Goal: Task Accomplishment & Management: Use online tool/utility

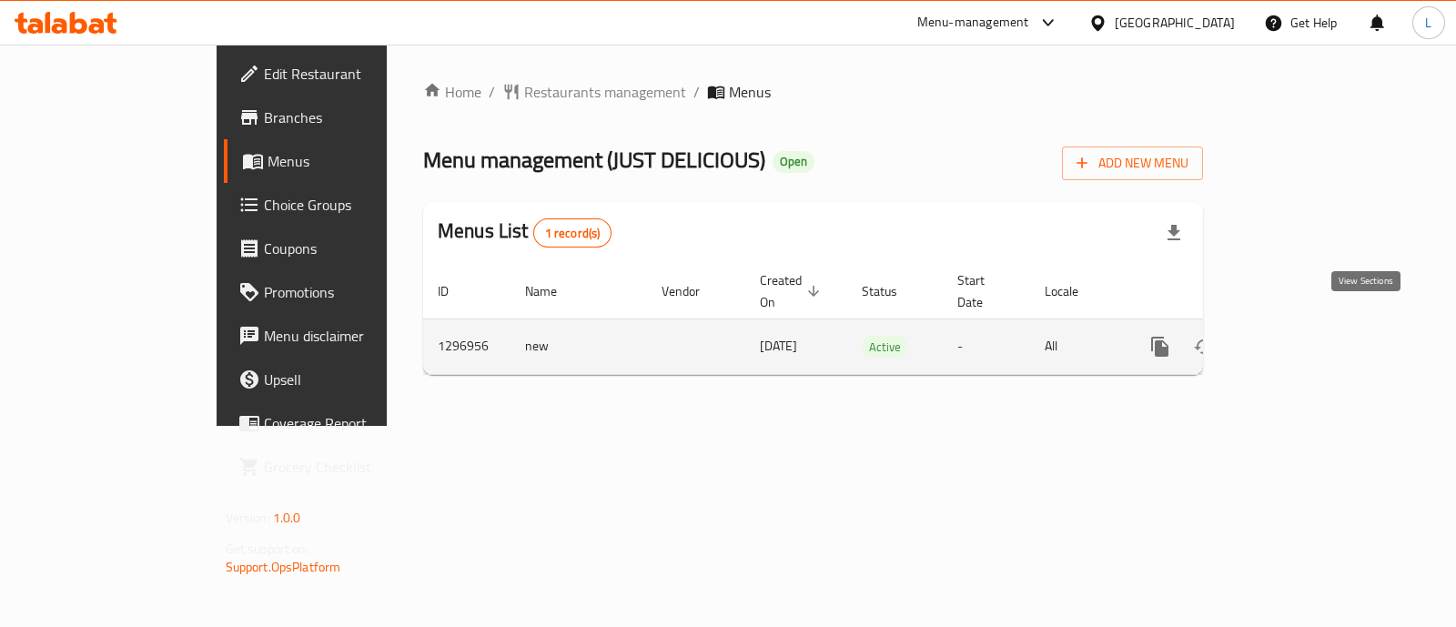
click at [1303, 336] on icon "enhanced table" at bounding box center [1292, 347] width 22 height 22
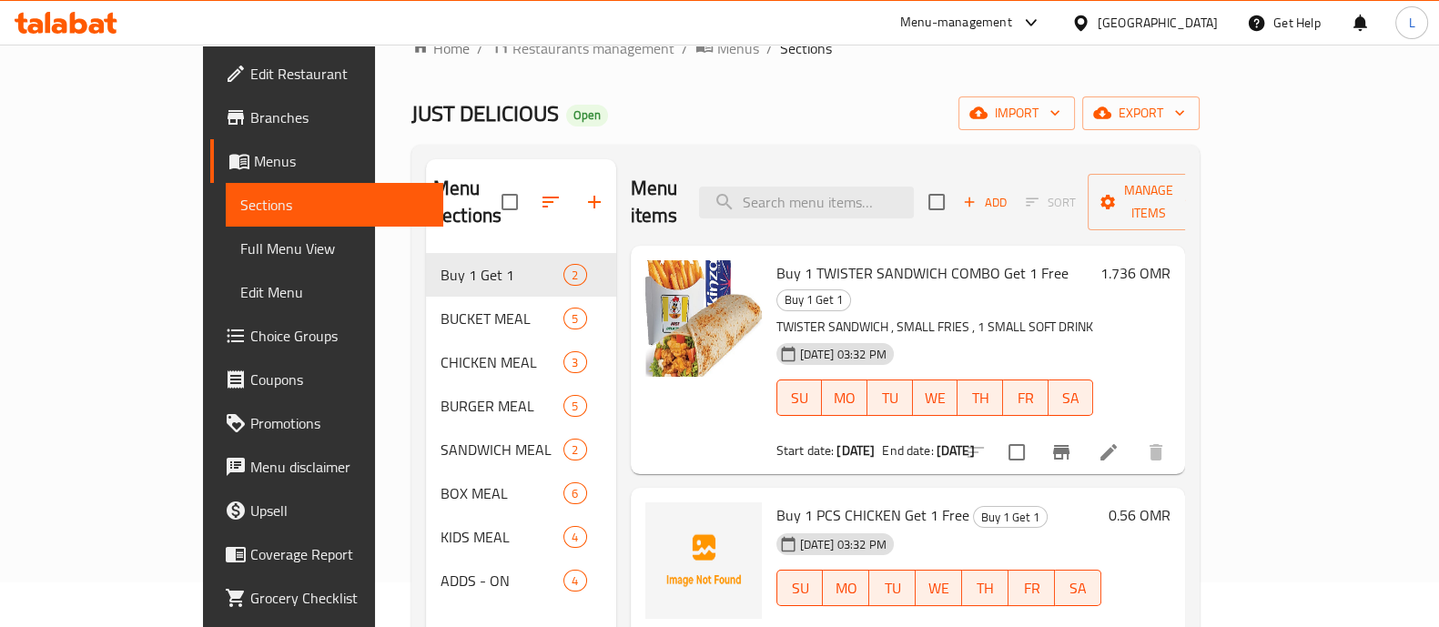
scroll to position [42, 0]
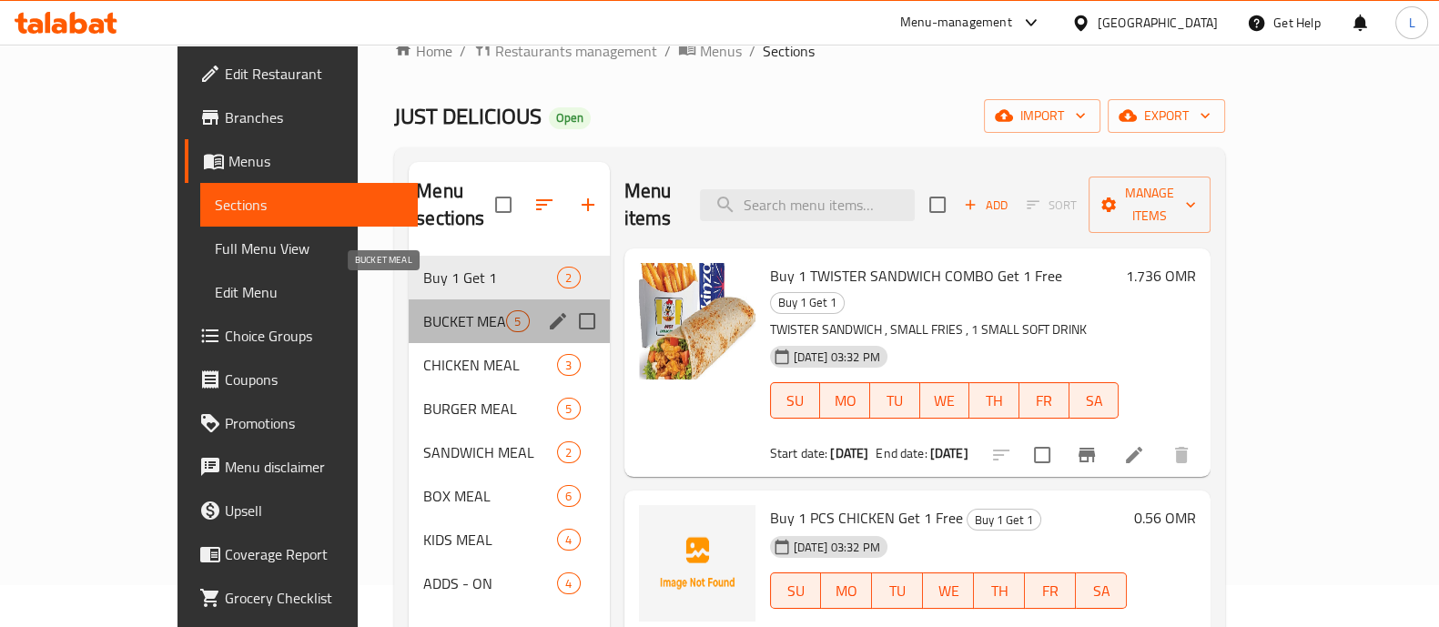
click at [423, 310] on span "BUCKET MEAL" at bounding box center [464, 321] width 83 height 22
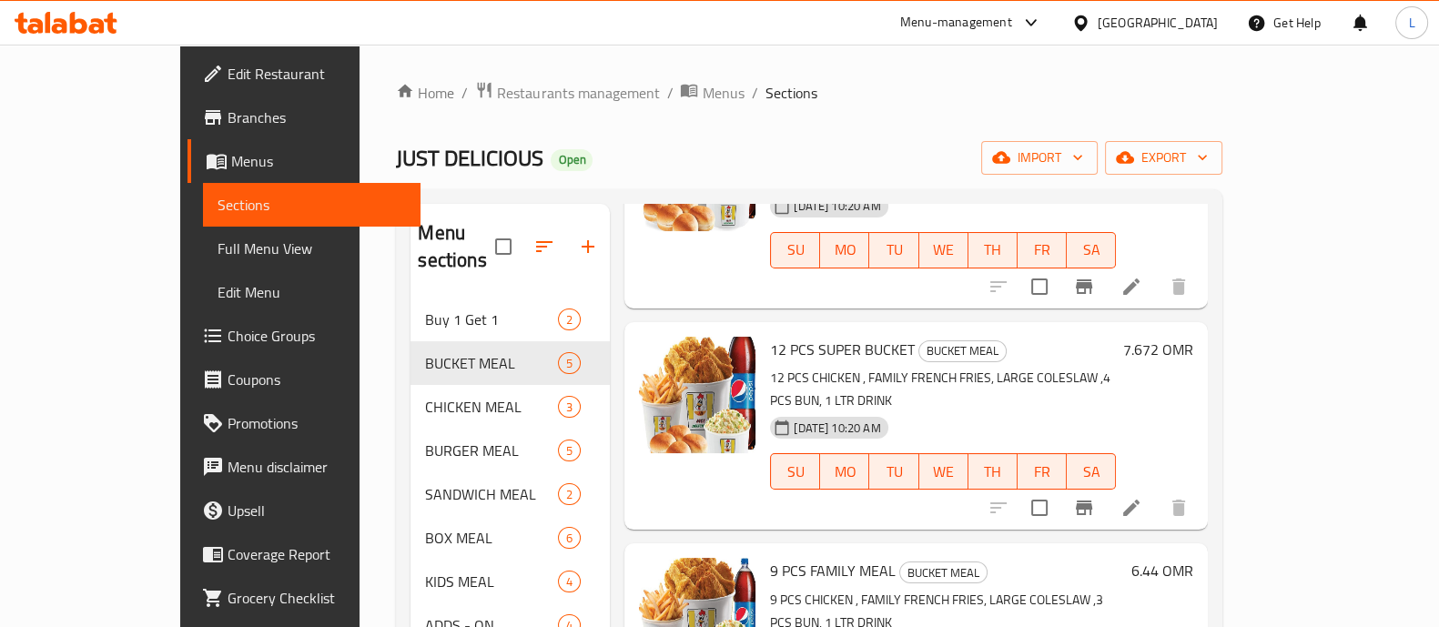
scroll to position [255, 0]
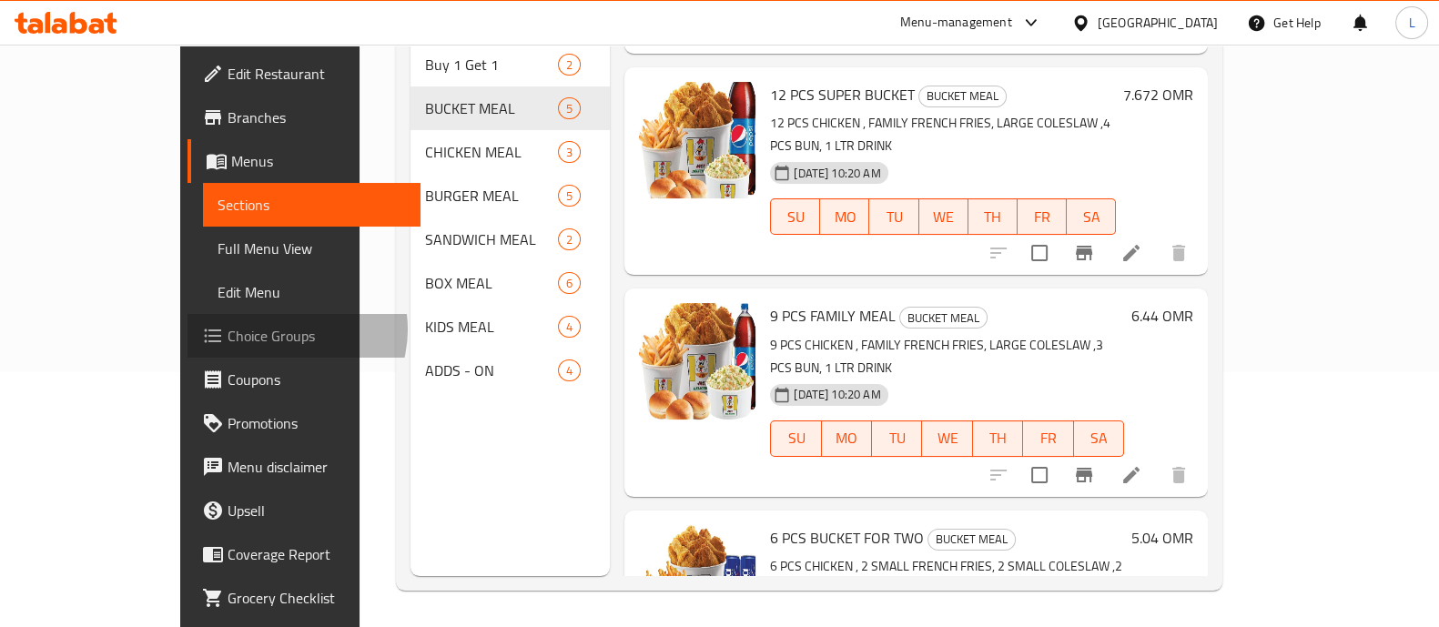
click at [228, 330] on span "Choice Groups" at bounding box center [317, 336] width 178 height 22
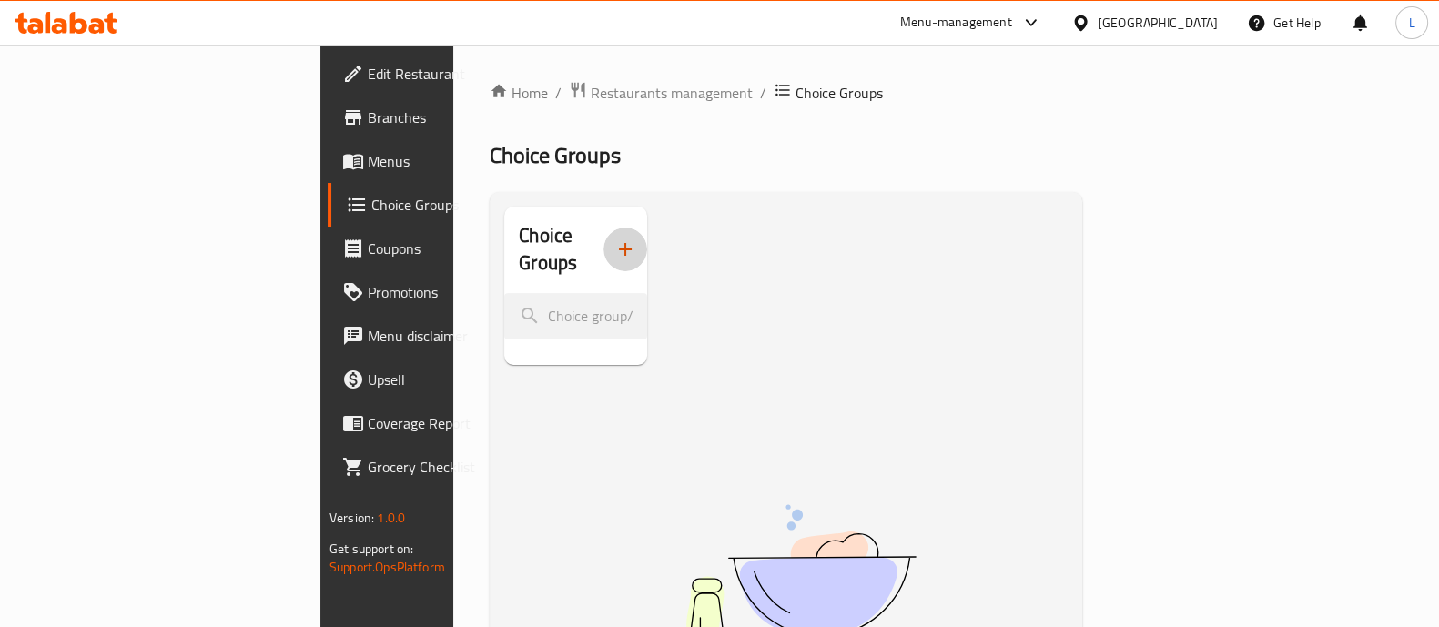
click at [614, 238] on icon "button" at bounding box center [625, 249] width 22 height 22
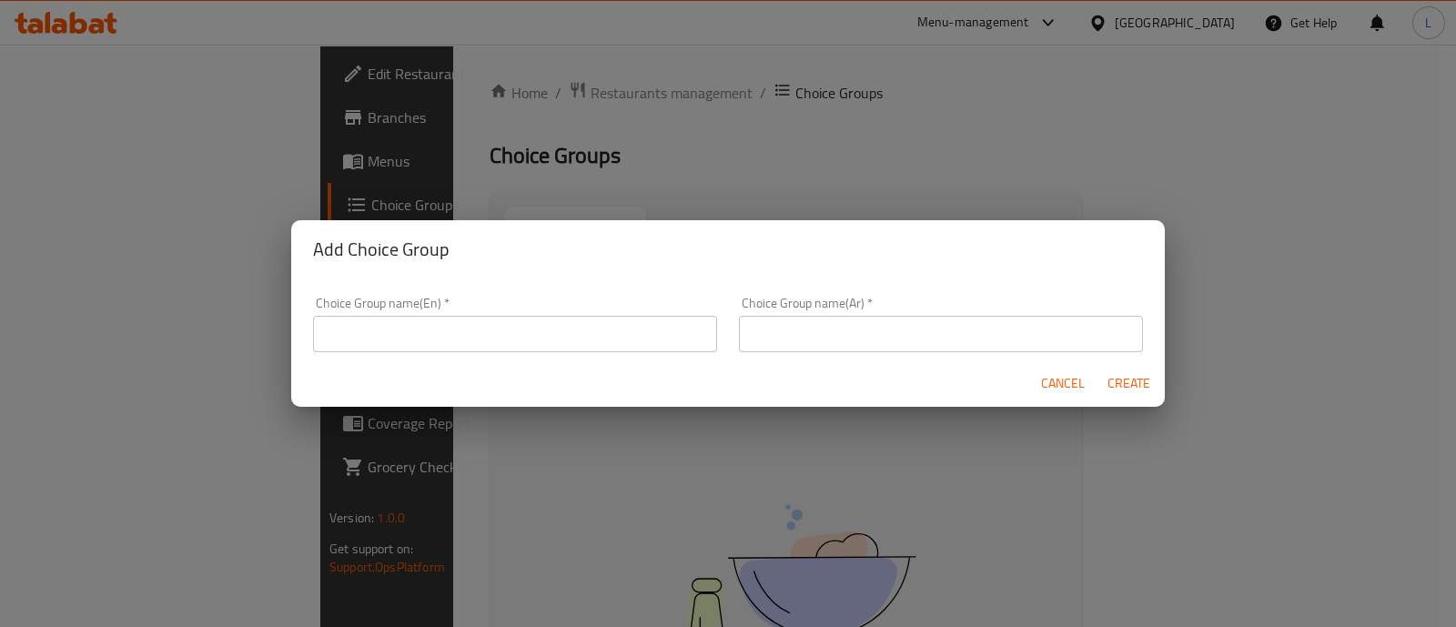
click at [542, 345] on input "text" at bounding box center [515, 334] width 404 height 36
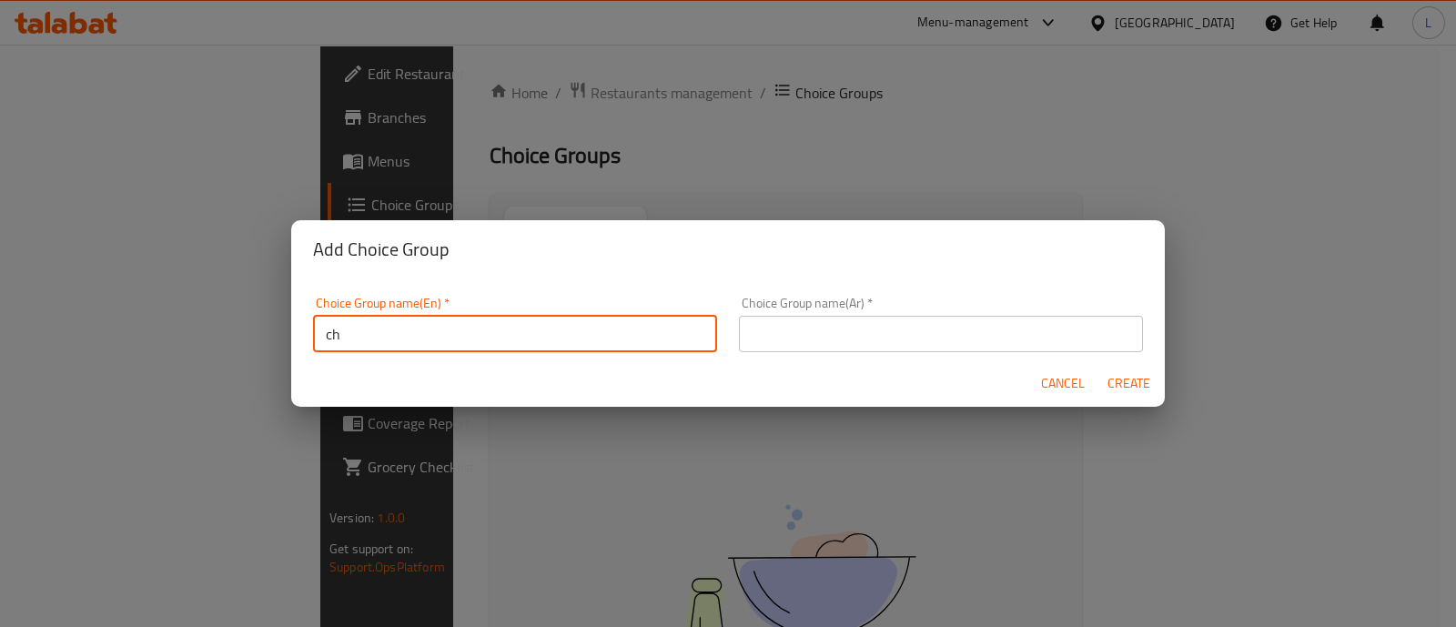
type input "c"
click at [435, 336] on input "Choice Of Flavor" at bounding box center [515, 334] width 404 height 36
click at [542, 320] on input "Choice Of Flavor" at bounding box center [515, 334] width 404 height 36
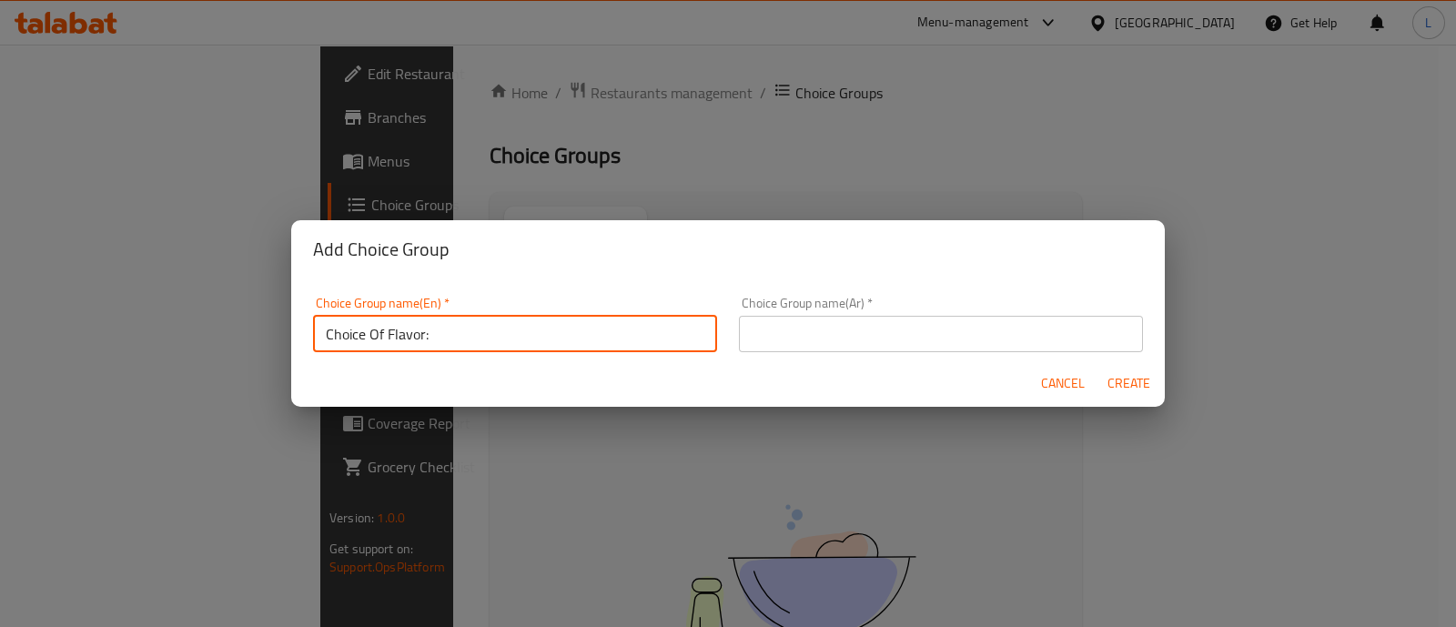
type input "Choice Of Flavor:"
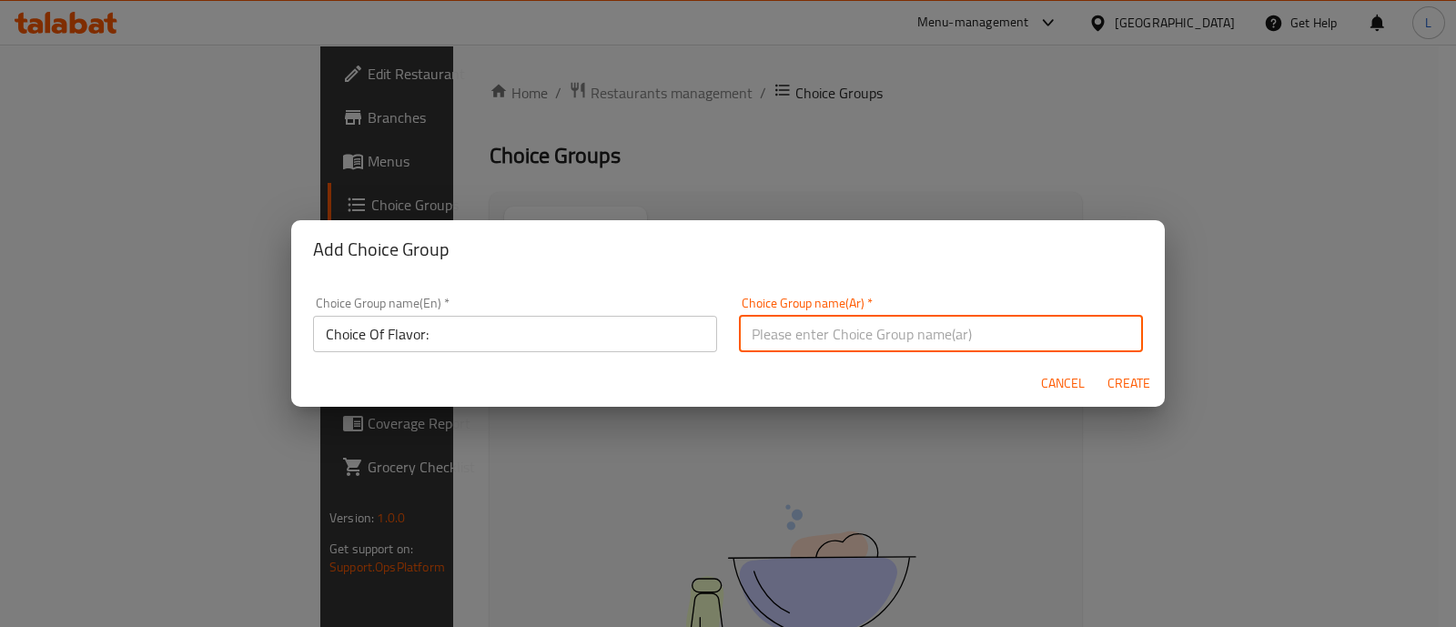
click at [890, 327] on input "text" at bounding box center [941, 334] width 404 height 36
paste input "اختيار النكهة"
type input "اختيار النكهة :"
click at [1141, 384] on span "Create" at bounding box center [1129, 383] width 44 height 23
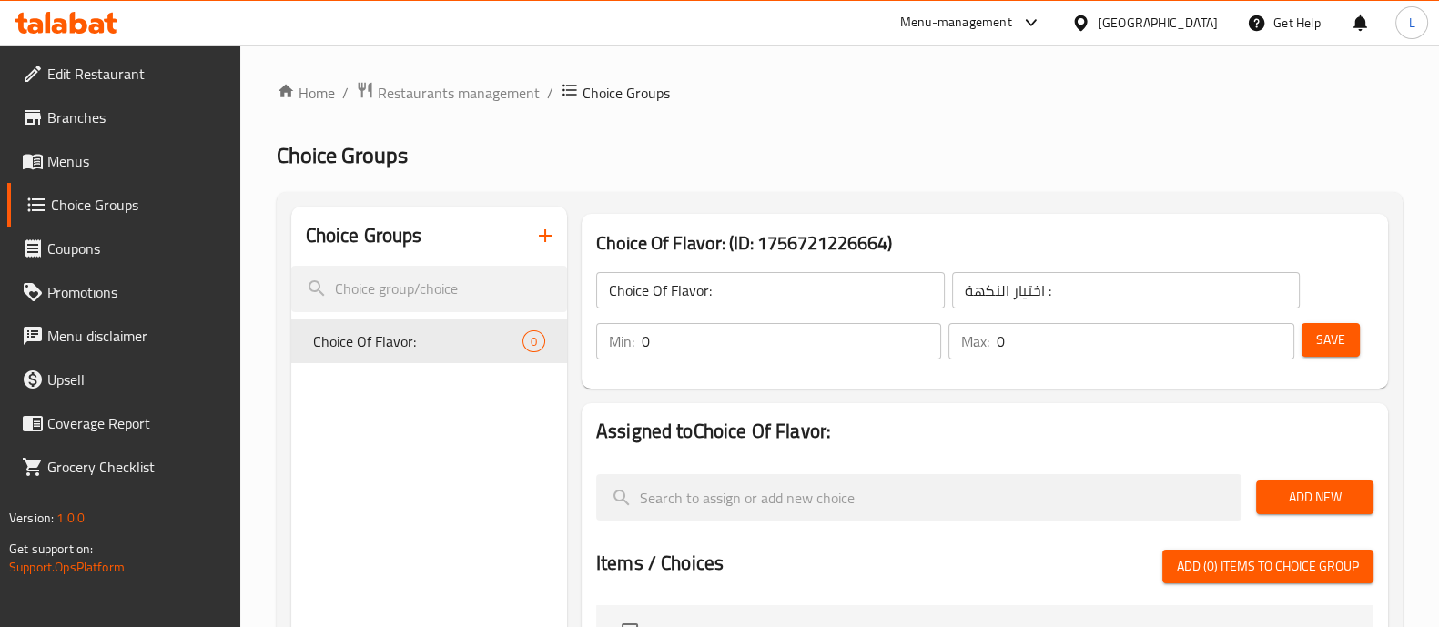
click at [824, 340] on input "0" at bounding box center [791, 341] width 299 height 36
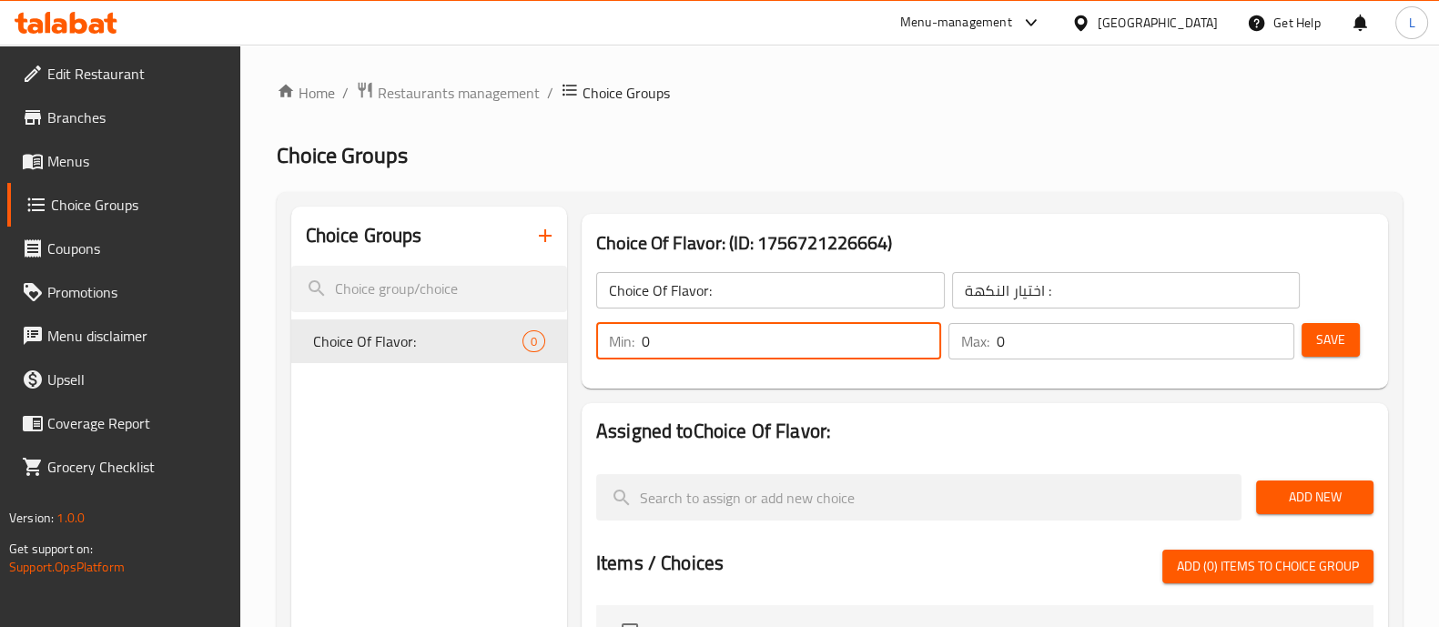
click at [1308, 491] on span "Add New" at bounding box center [1315, 497] width 88 height 23
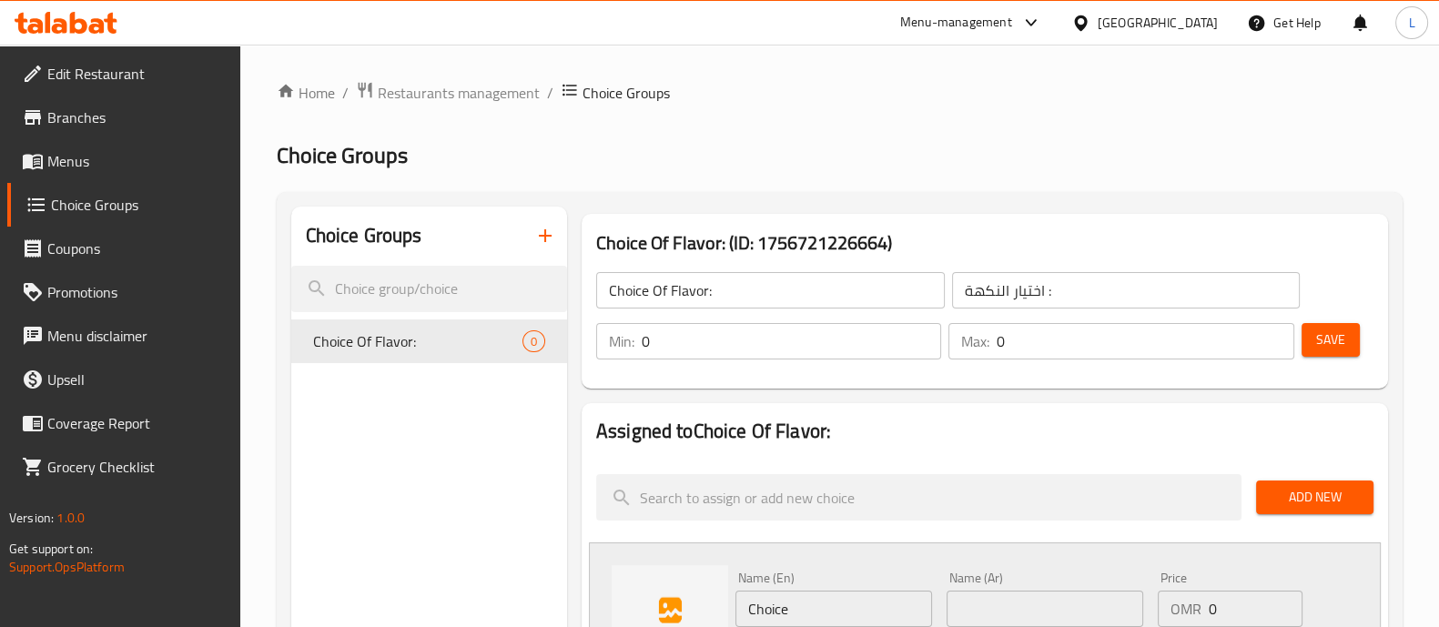
click at [714, 335] on input "0" at bounding box center [791, 341] width 299 height 36
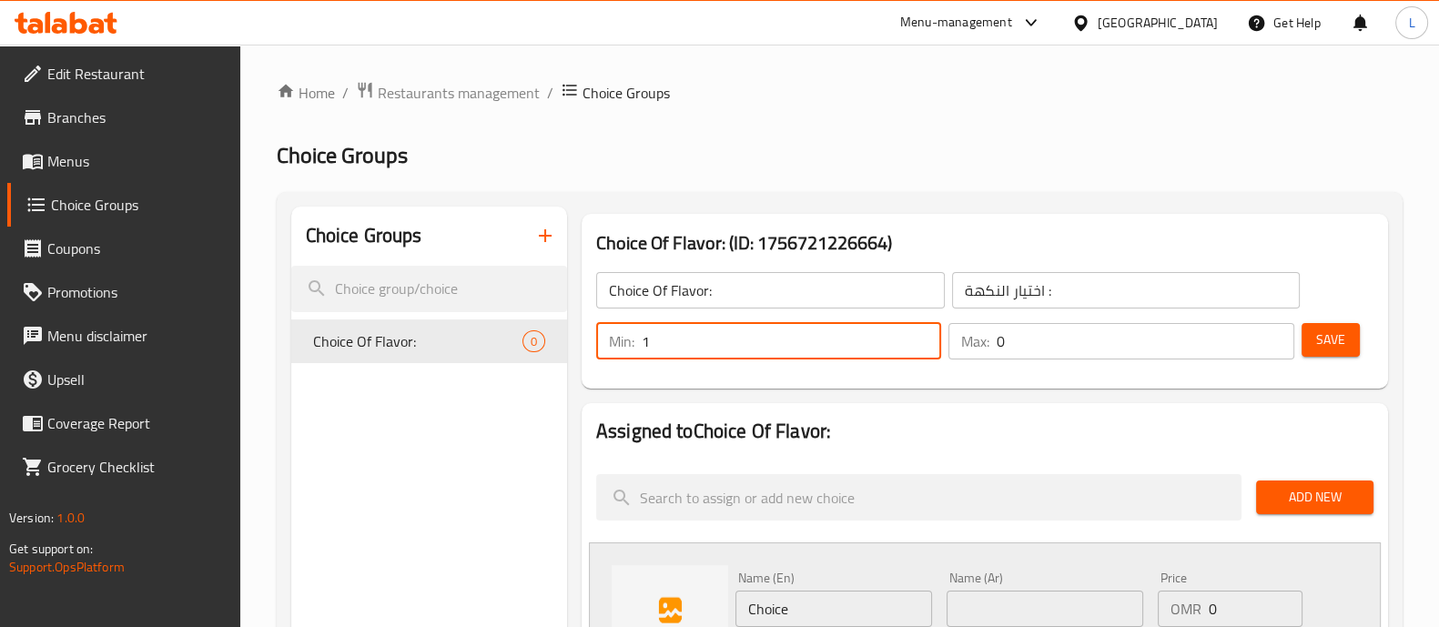
type input "1"
click at [1060, 349] on input "0" at bounding box center [1145, 341] width 297 height 36
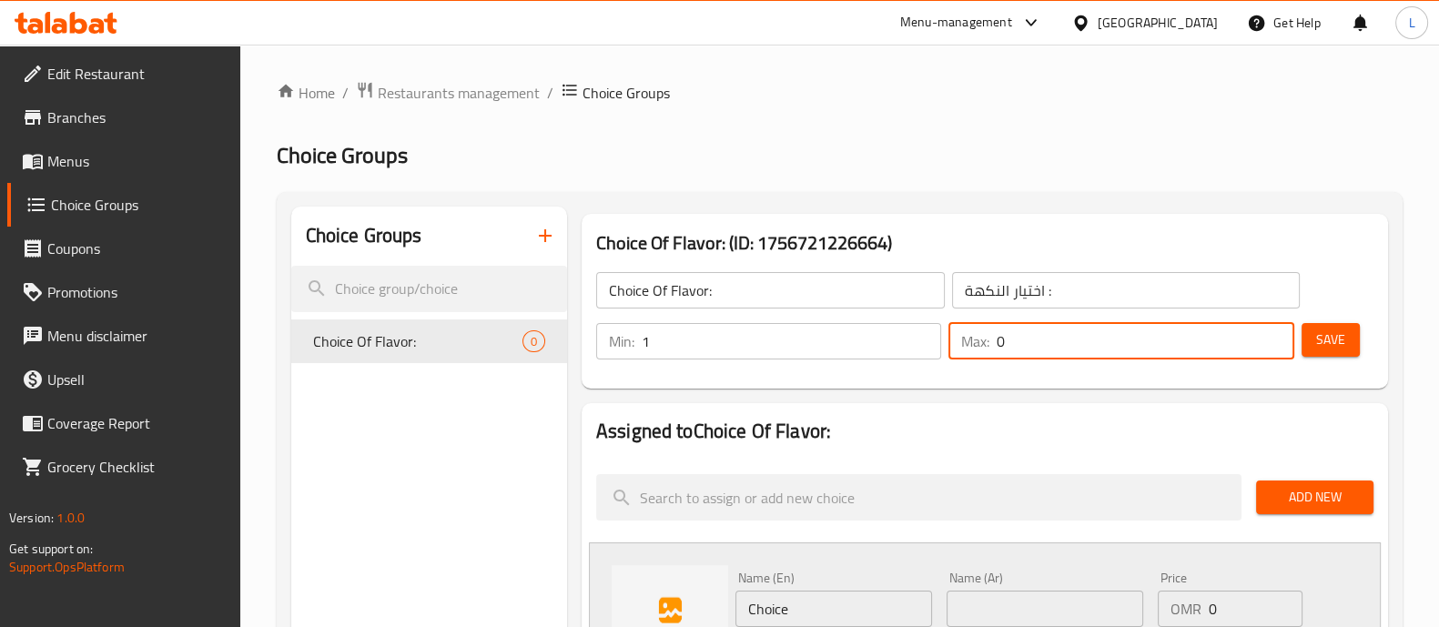
click at [1060, 349] on input "0" at bounding box center [1145, 341] width 297 height 36
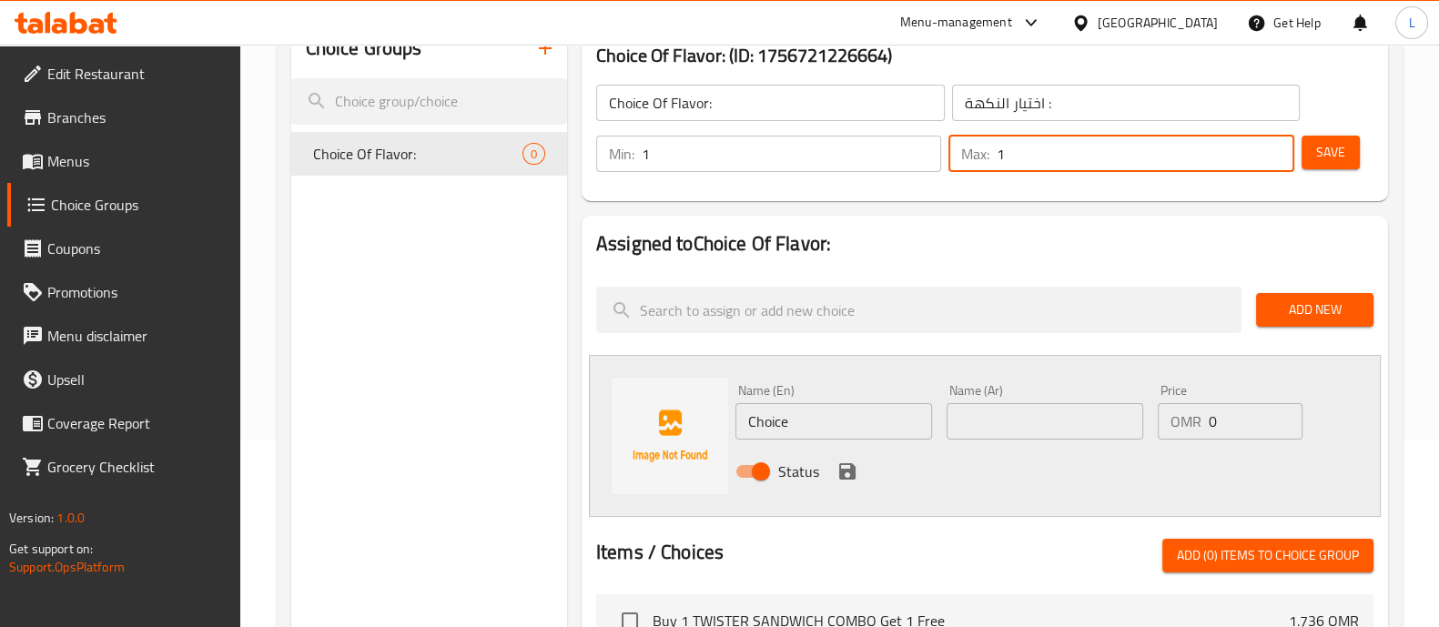
type input "1"
click at [818, 432] on input "Choice" at bounding box center [833, 421] width 197 height 36
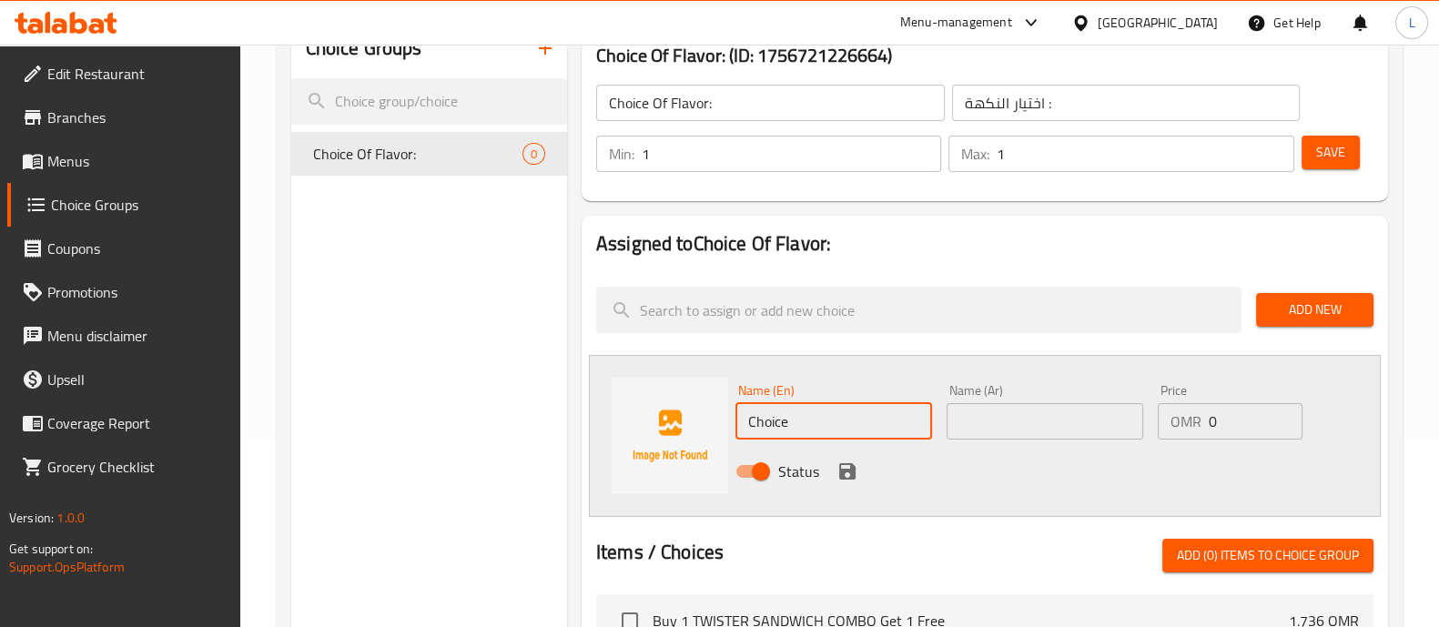
click at [818, 432] on input "Choice" at bounding box center [833, 421] width 197 height 36
type input "Original"
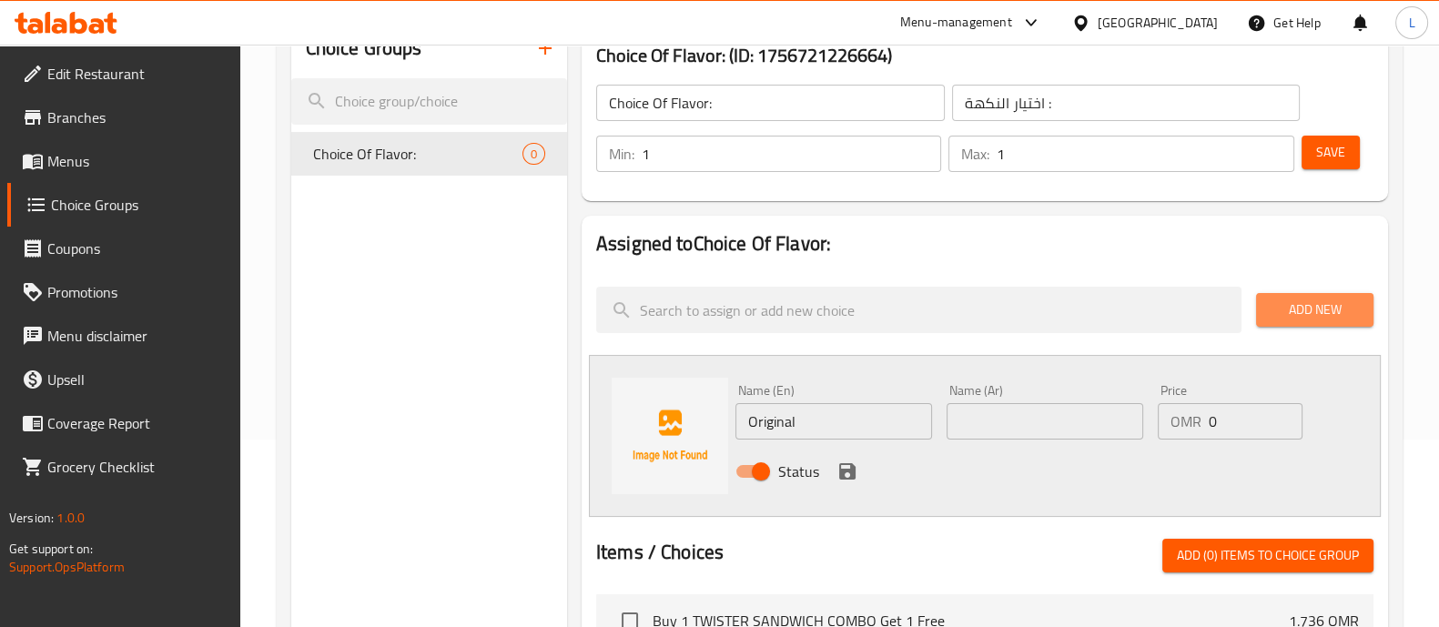
click at [1309, 307] on span "Add New" at bounding box center [1315, 310] width 88 height 23
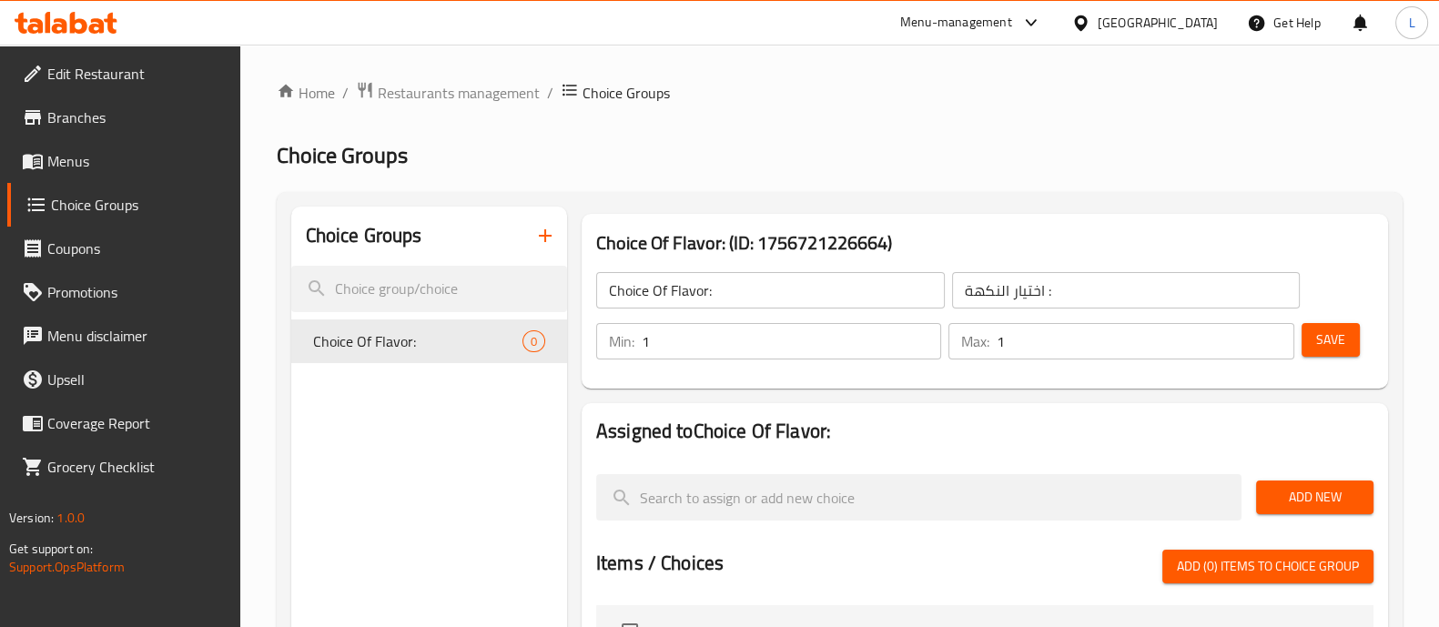
scroll to position [259, 0]
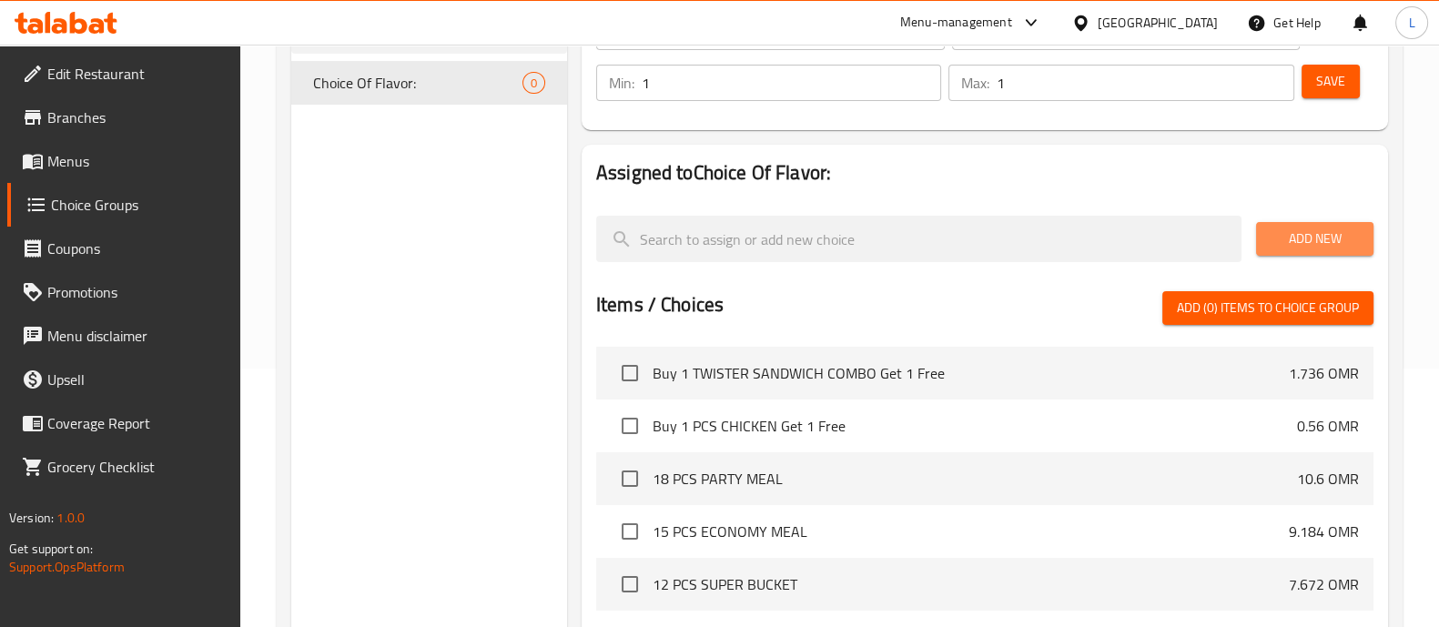
click at [1323, 249] on span "Add New" at bounding box center [1315, 239] width 88 height 23
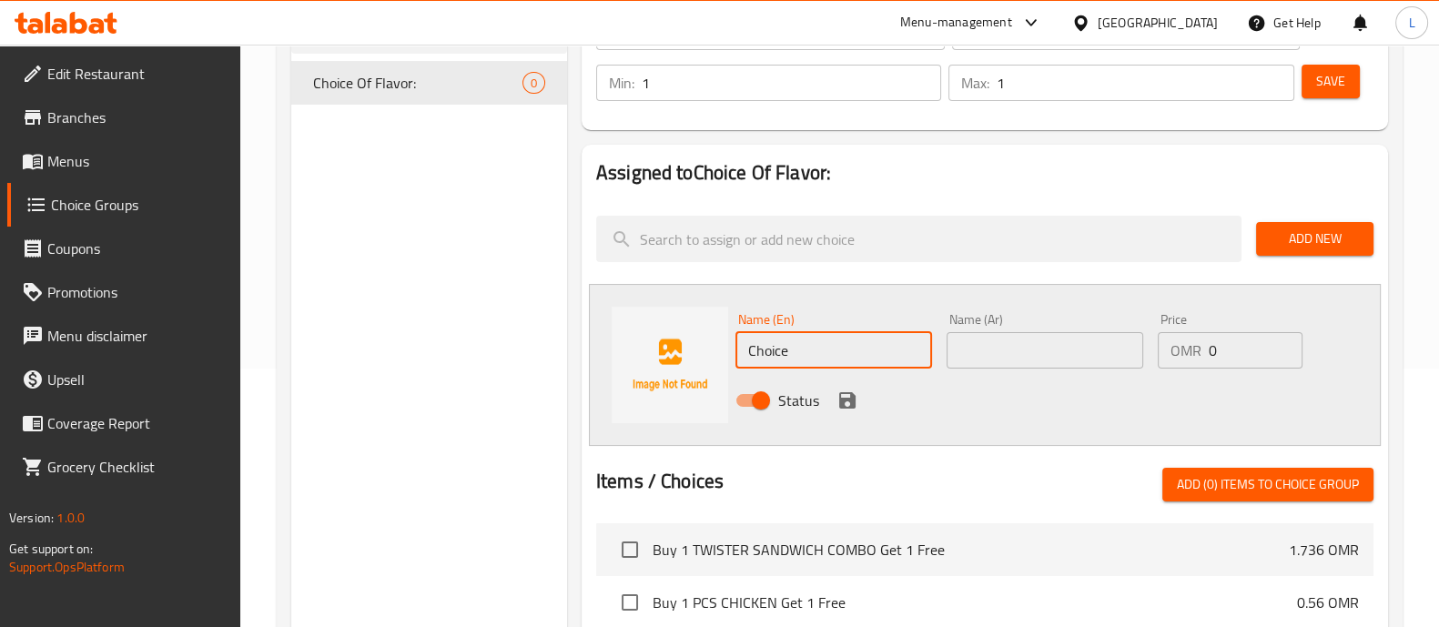
click at [822, 343] on input "Choice" at bounding box center [833, 350] width 197 height 36
type input "Original"
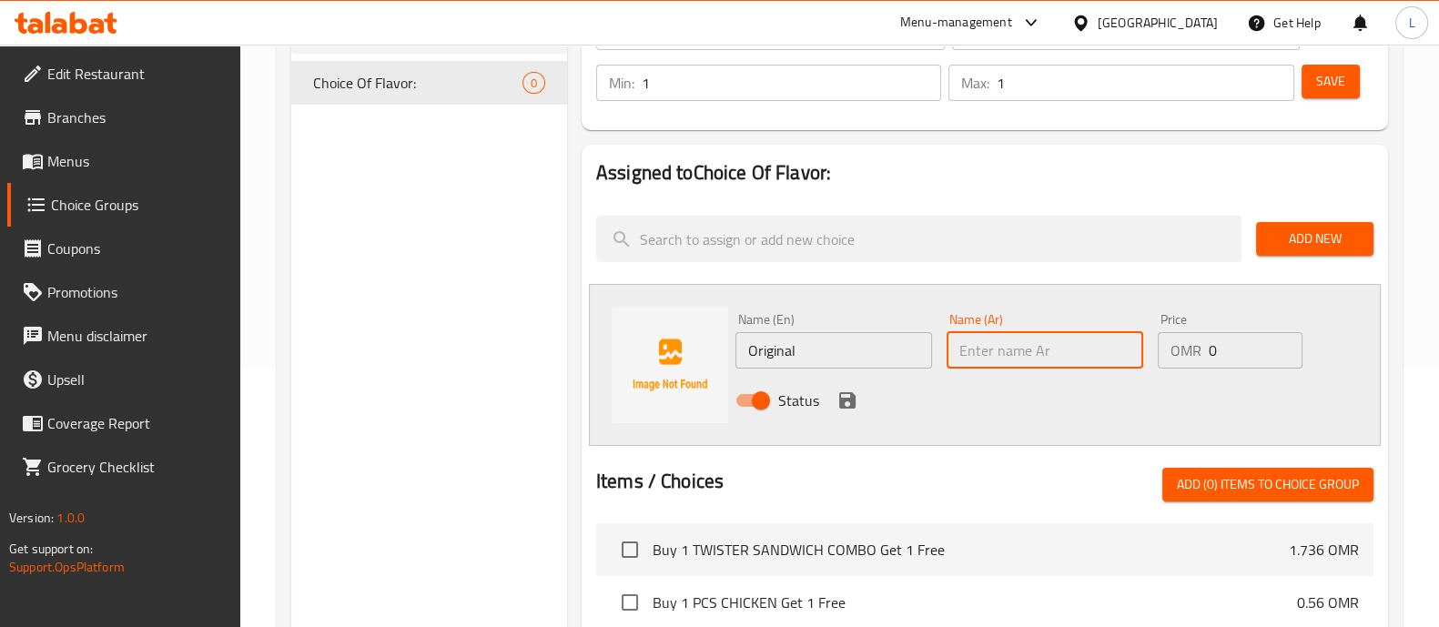
click at [975, 361] on input "text" at bounding box center [1045, 350] width 197 height 36
click at [1051, 350] on input "text" at bounding box center [1045, 350] width 197 height 36
paste input "عادي"
type input "عادي"
click at [853, 398] on icon "save" at bounding box center [847, 400] width 16 height 16
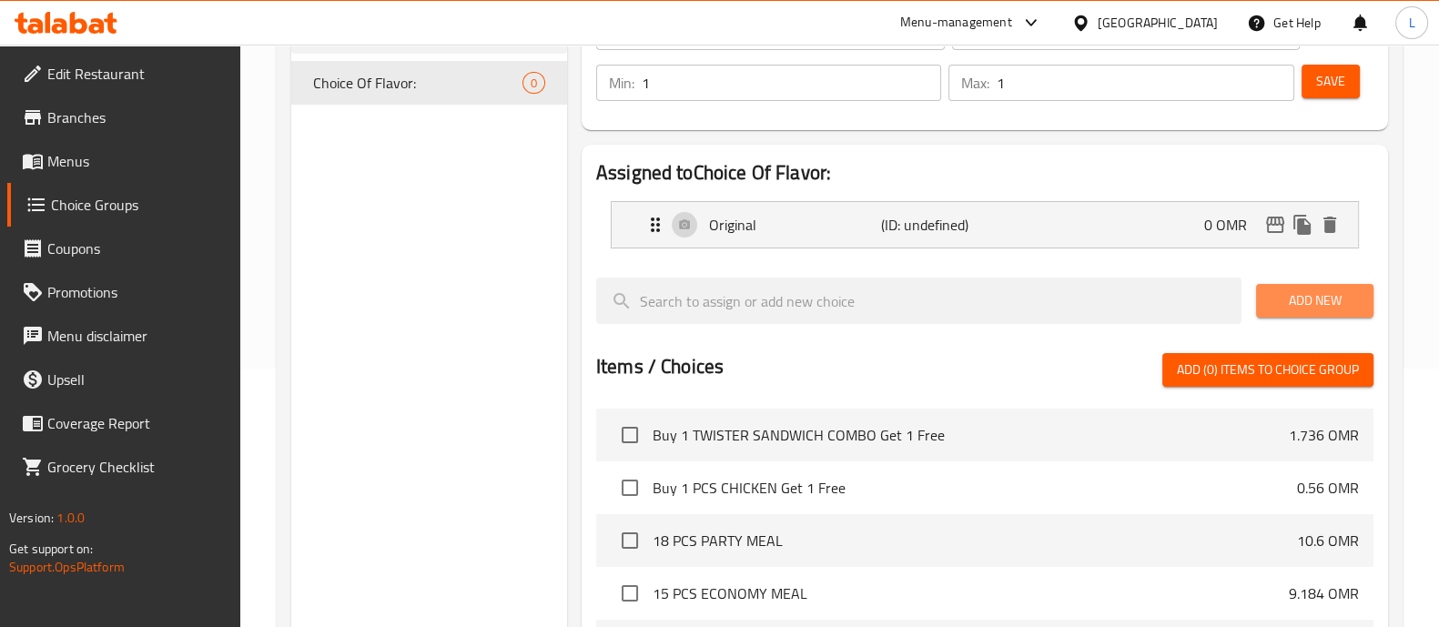
click at [1337, 299] on span "Add New" at bounding box center [1315, 300] width 88 height 23
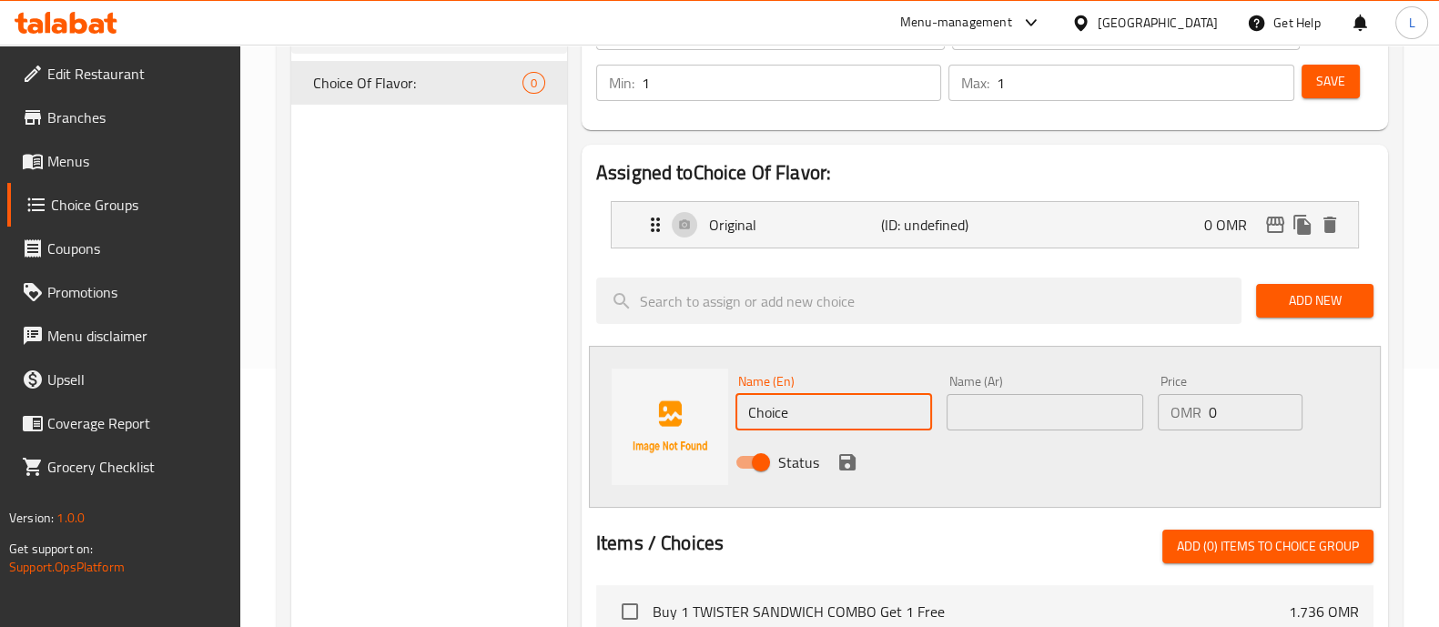
click at [813, 416] on input "Choice" at bounding box center [833, 412] width 197 height 36
type input "Spicy"
click at [1023, 415] on input "text" at bounding box center [1045, 412] width 197 height 36
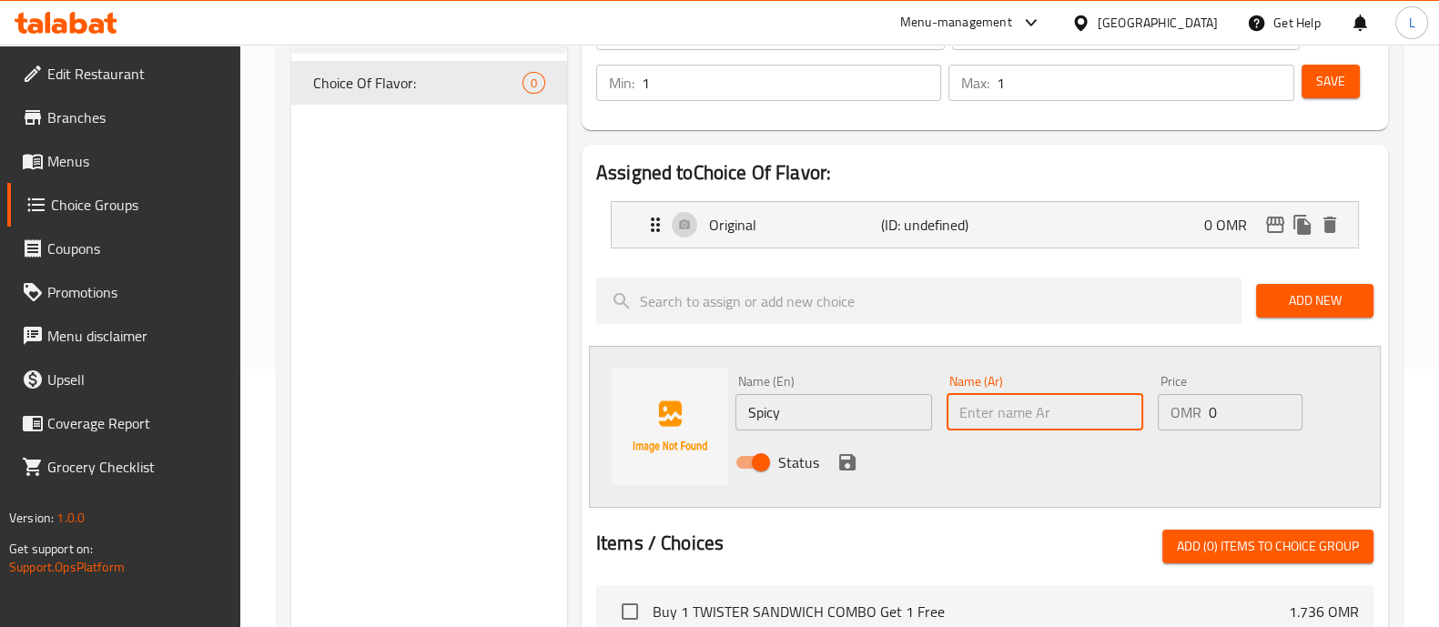
click at [1039, 413] on input "text" at bounding box center [1045, 412] width 197 height 36
paste input "سبايسي"
type input "سبايسي"
click at [843, 462] on icon "save" at bounding box center [847, 462] width 16 height 16
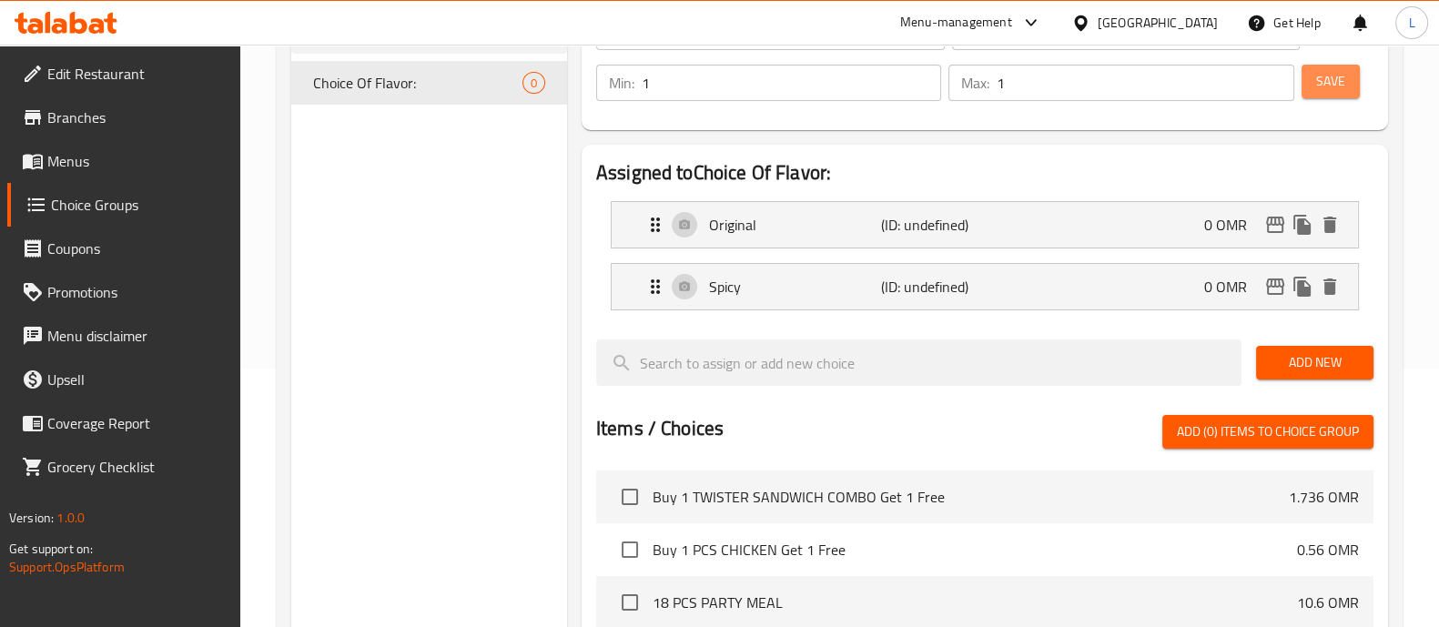
click at [1334, 93] on button "Save" at bounding box center [1331, 82] width 58 height 34
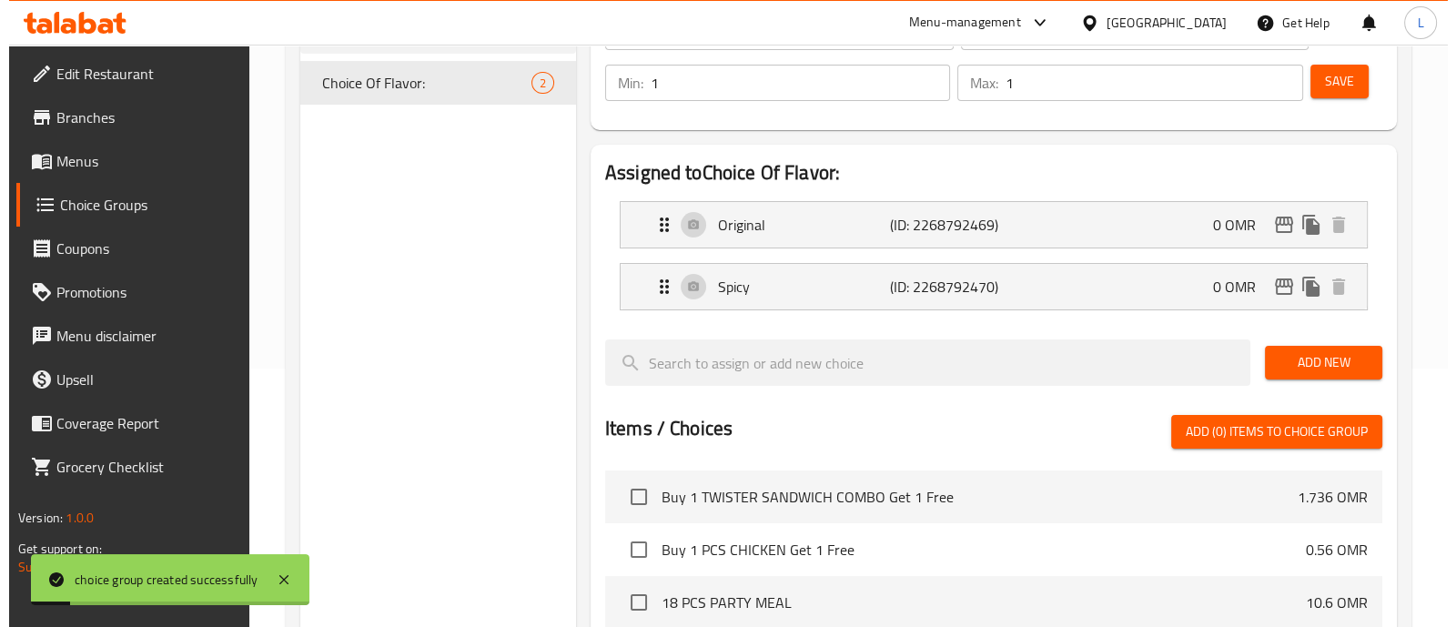
scroll to position [670, 0]
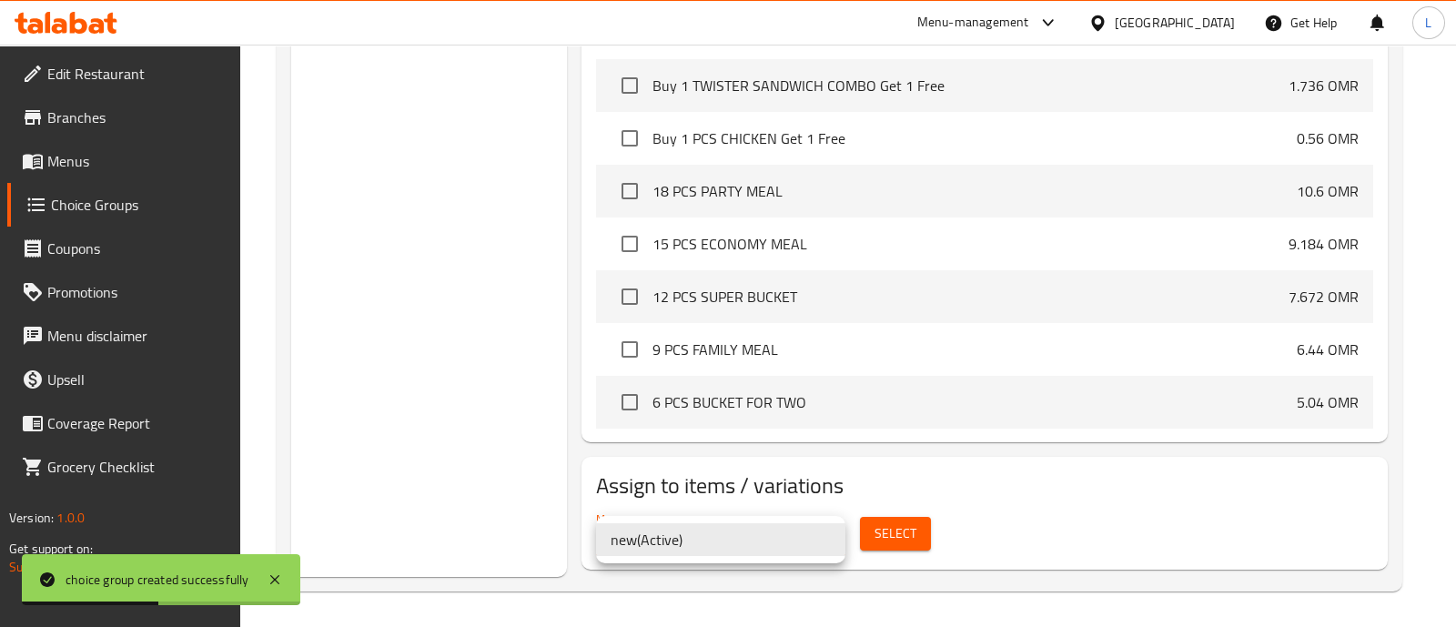
click at [894, 537] on div at bounding box center [728, 313] width 1456 height 627
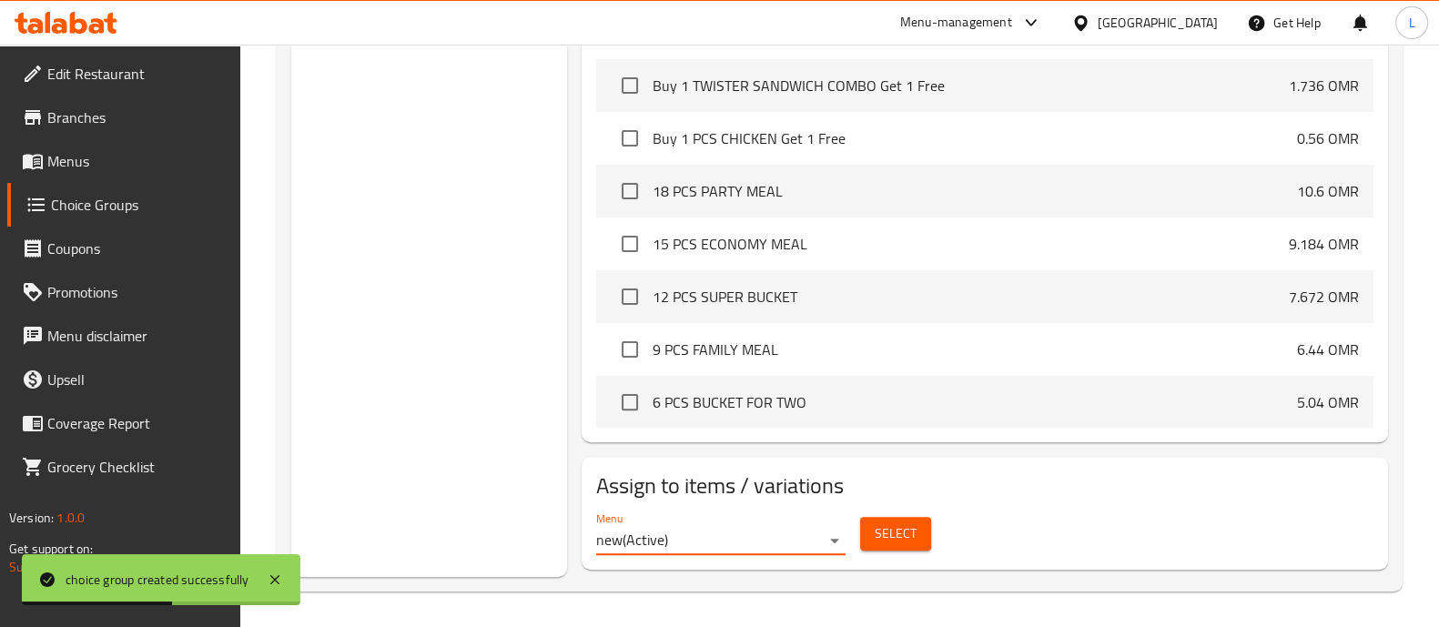
click at [894, 537] on span "Select" at bounding box center [896, 533] width 42 height 23
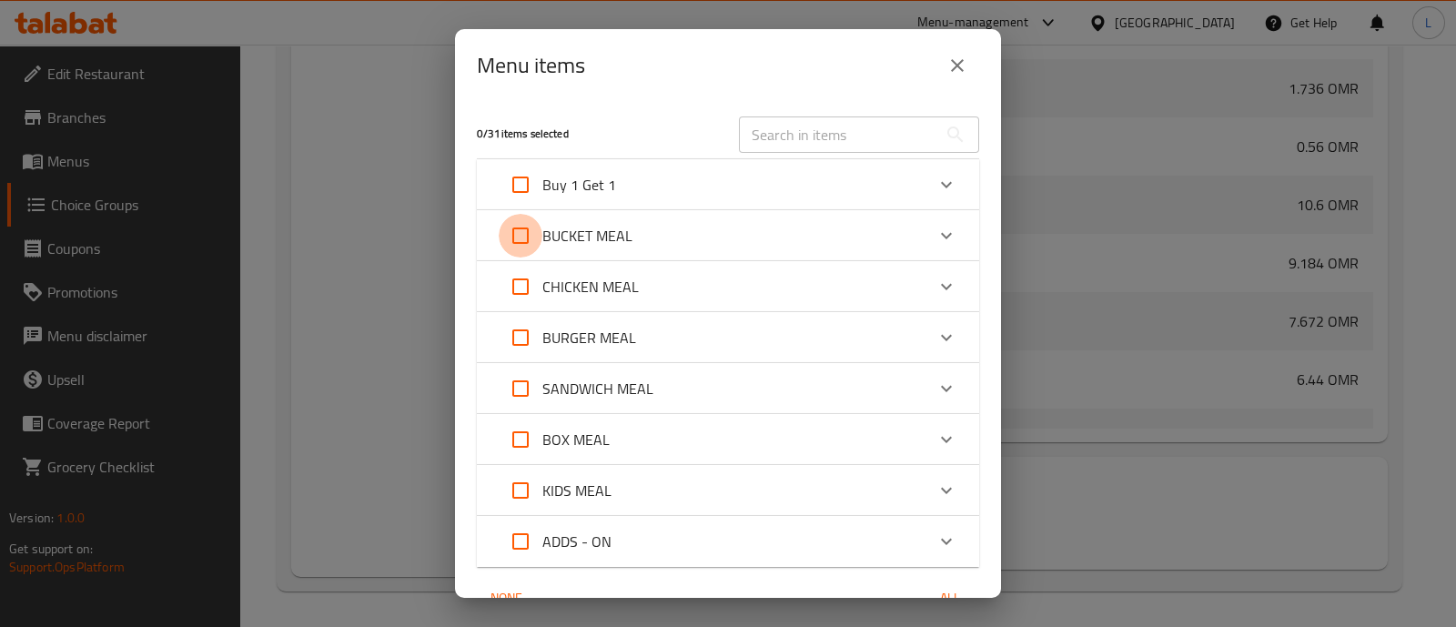
click at [528, 235] on input "Expand" at bounding box center [521, 236] width 44 height 44
checkbox input "true"
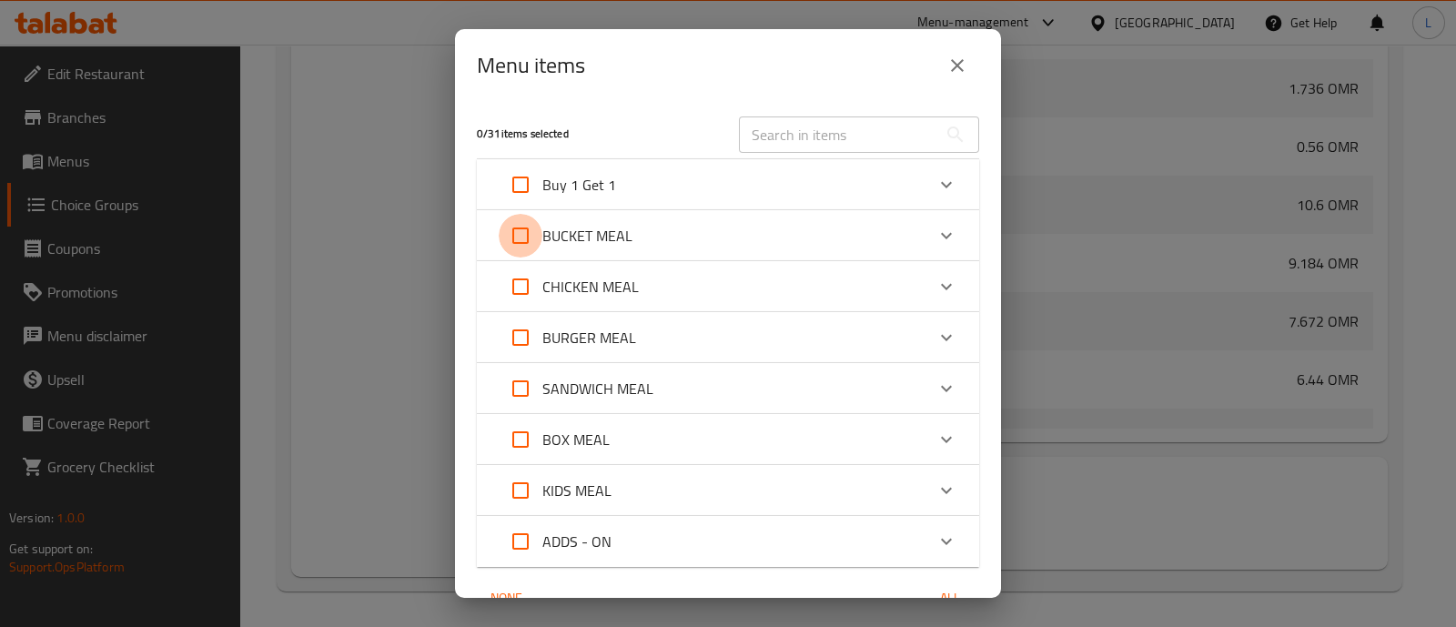
checkbox input "true"
click at [519, 282] on input "Expand" at bounding box center [521, 287] width 44 height 44
checkbox input "true"
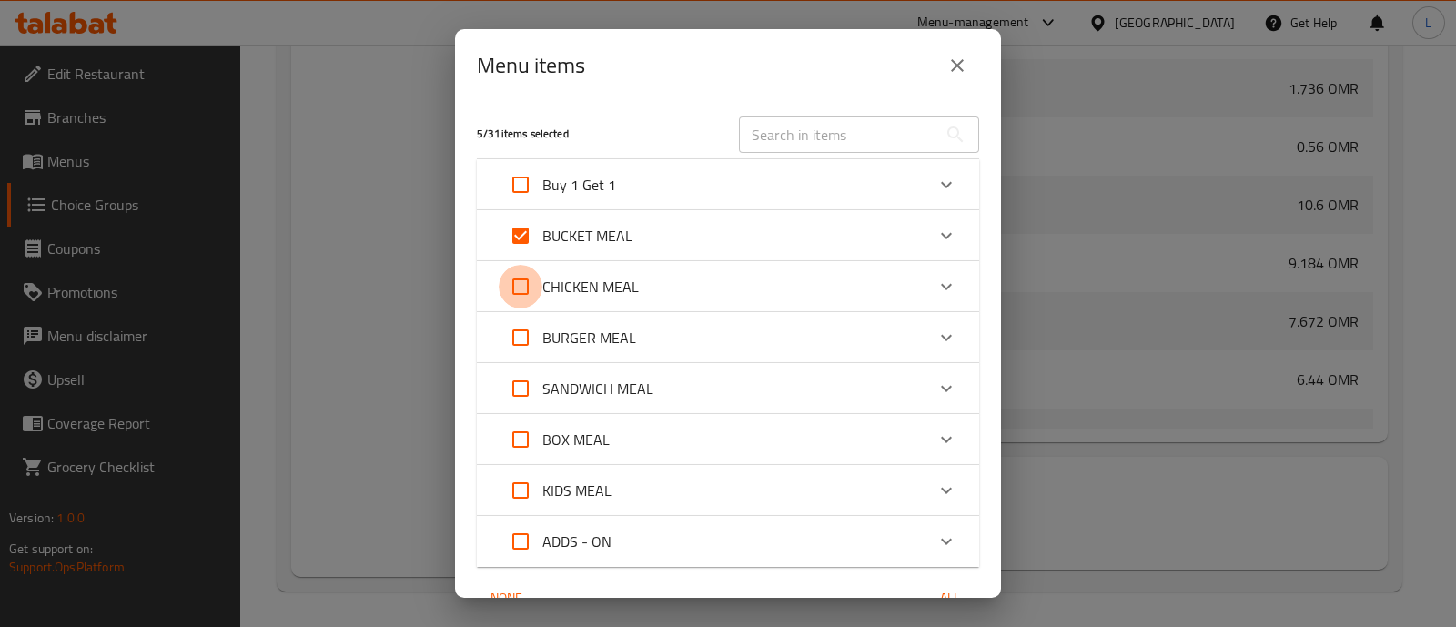
checkbox input "true"
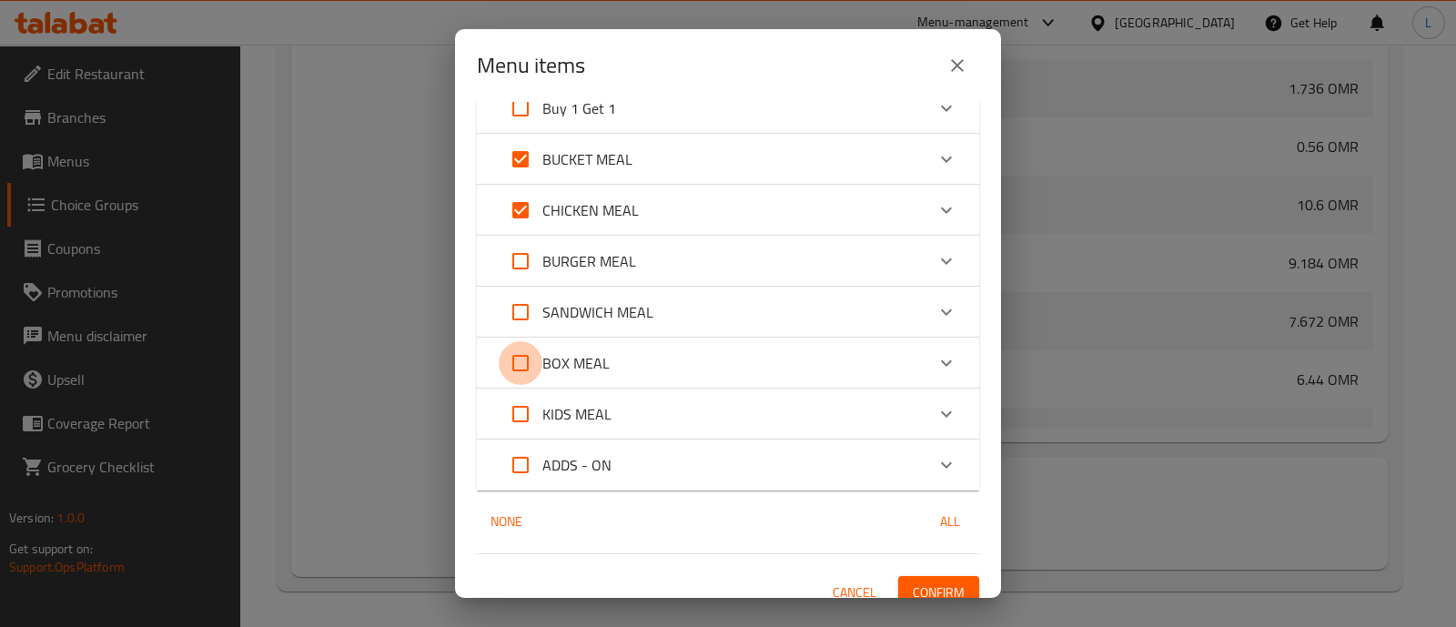
click at [514, 352] on input "Expand" at bounding box center [521, 363] width 44 height 44
checkbox input "true"
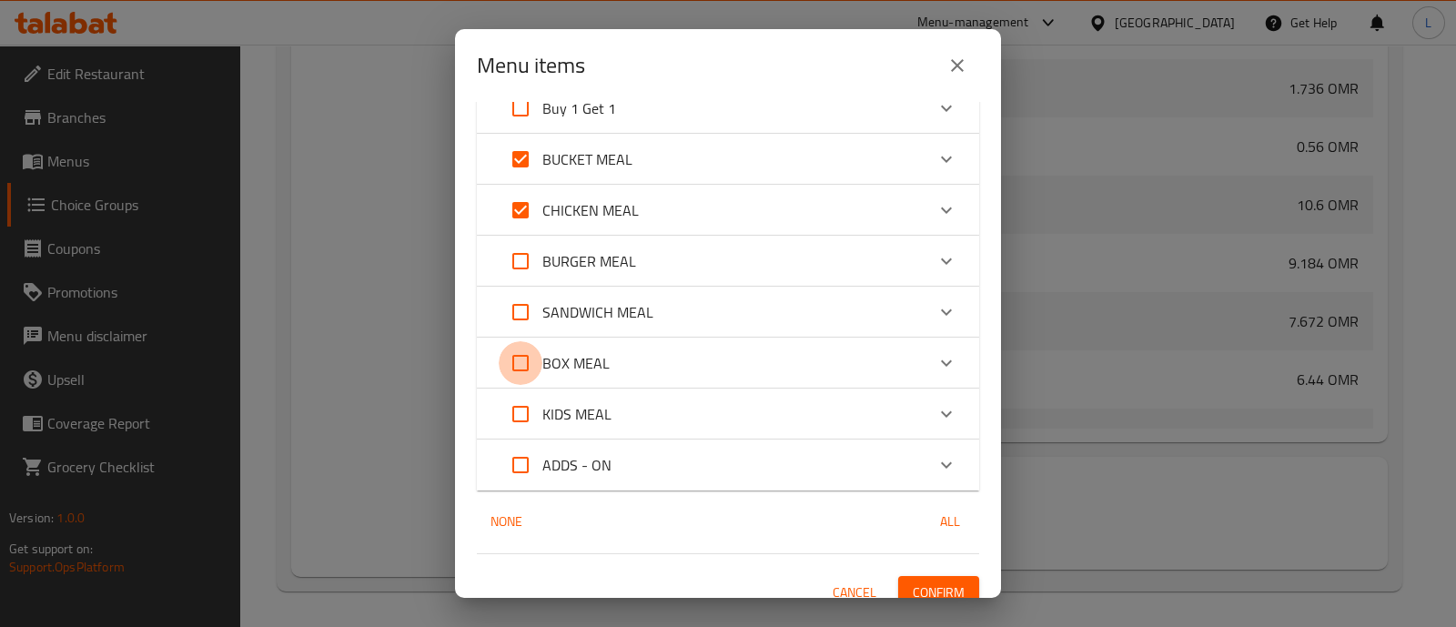
checkbox input "true"
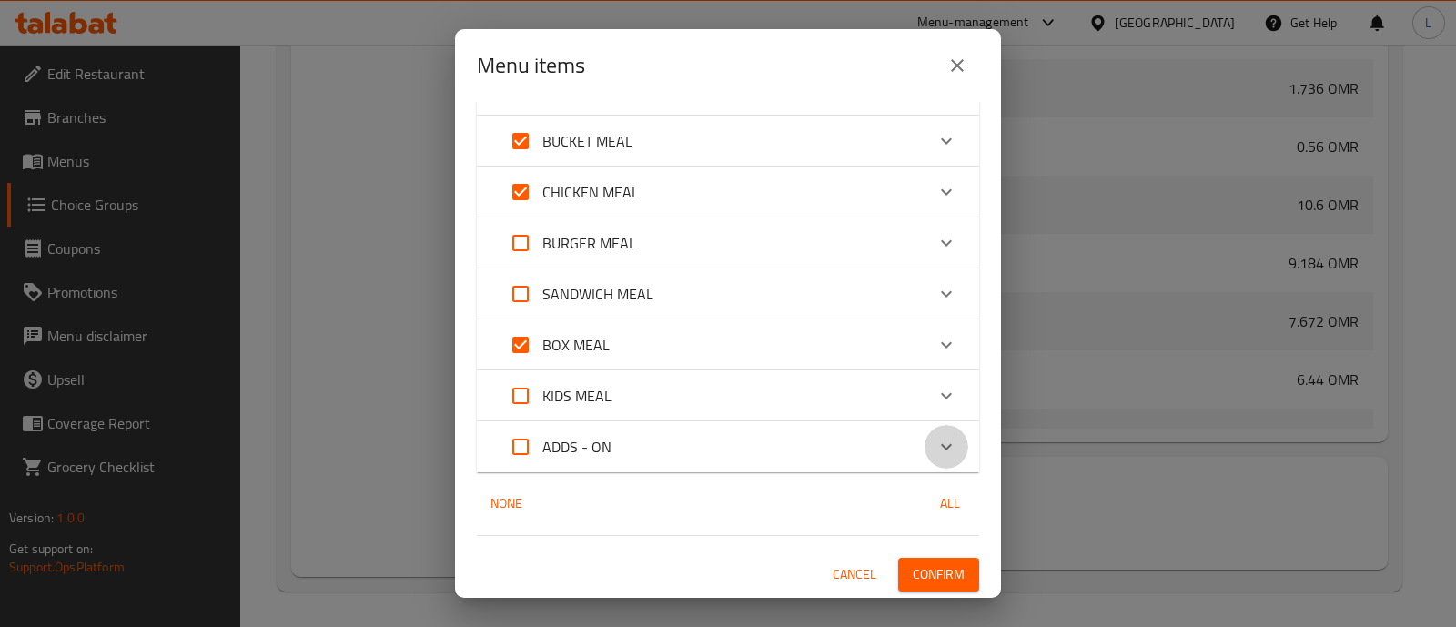
click at [936, 442] on icon "Expand" at bounding box center [947, 447] width 22 height 22
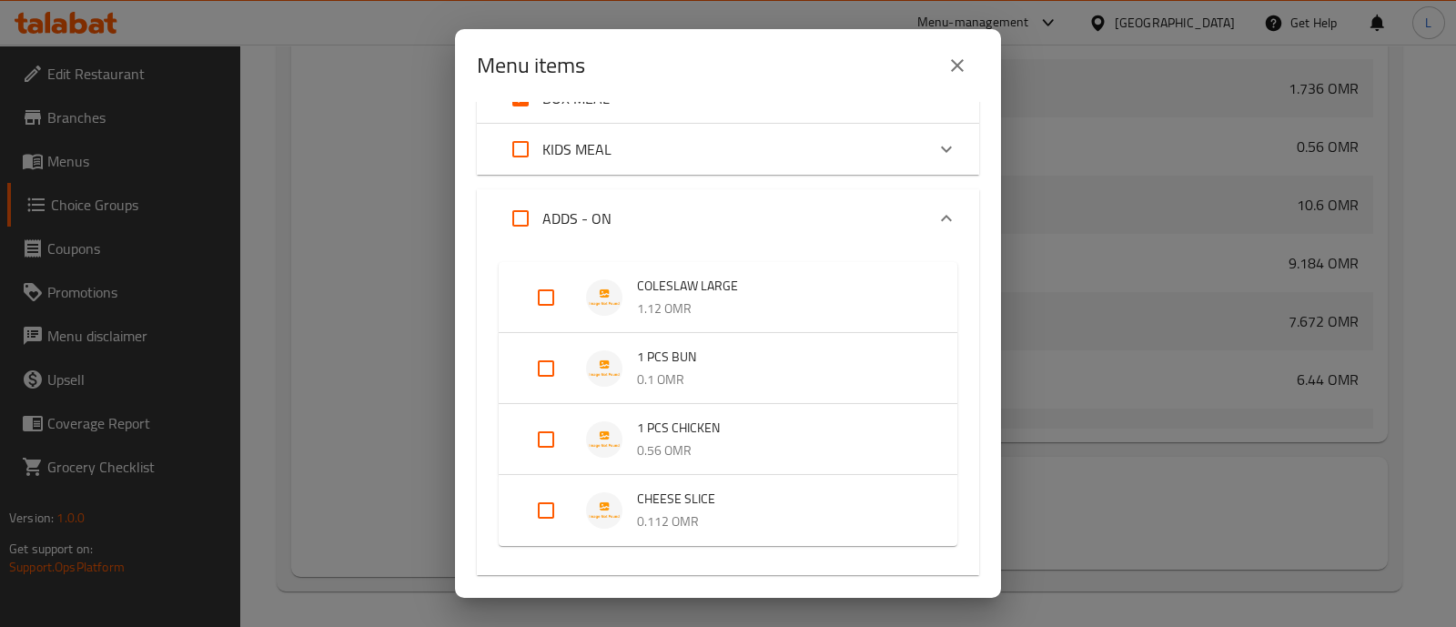
scroll to position [342, 0]
click at [546, 431] on input "Expand" at bounding box center [546, 439] width 44 height 44
checkbox input "true"
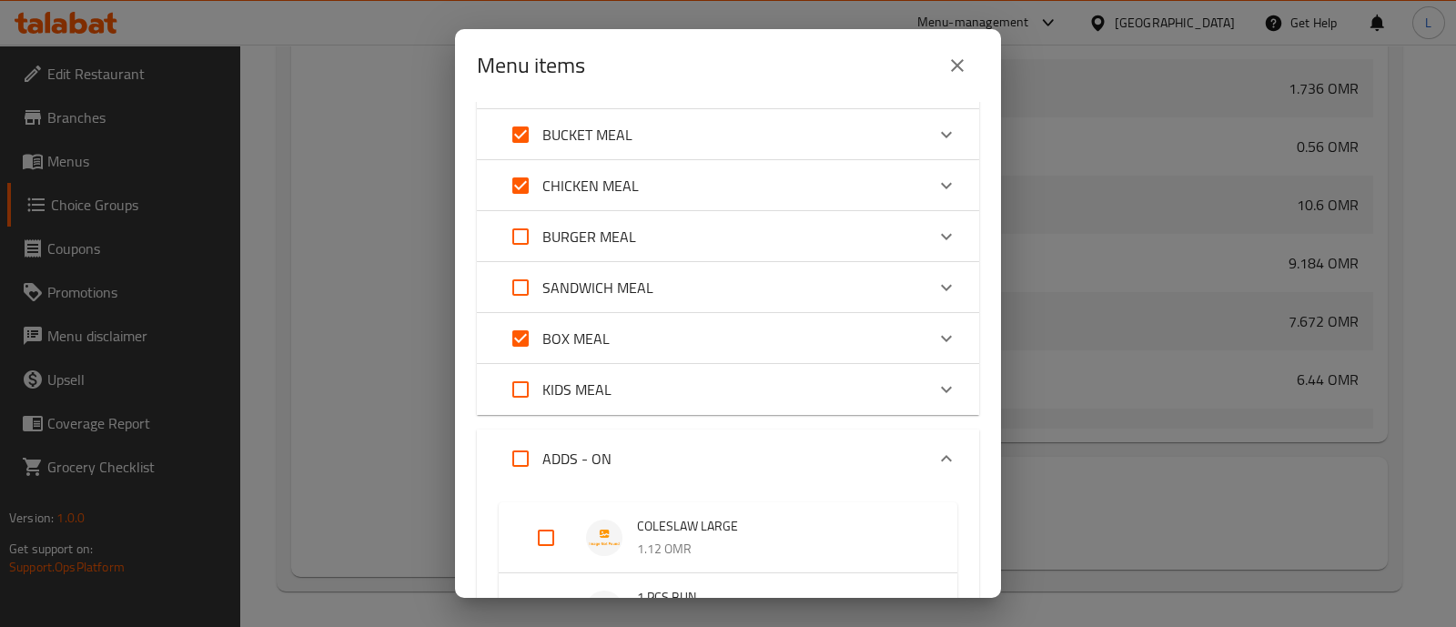
scroll to position [81, 0]
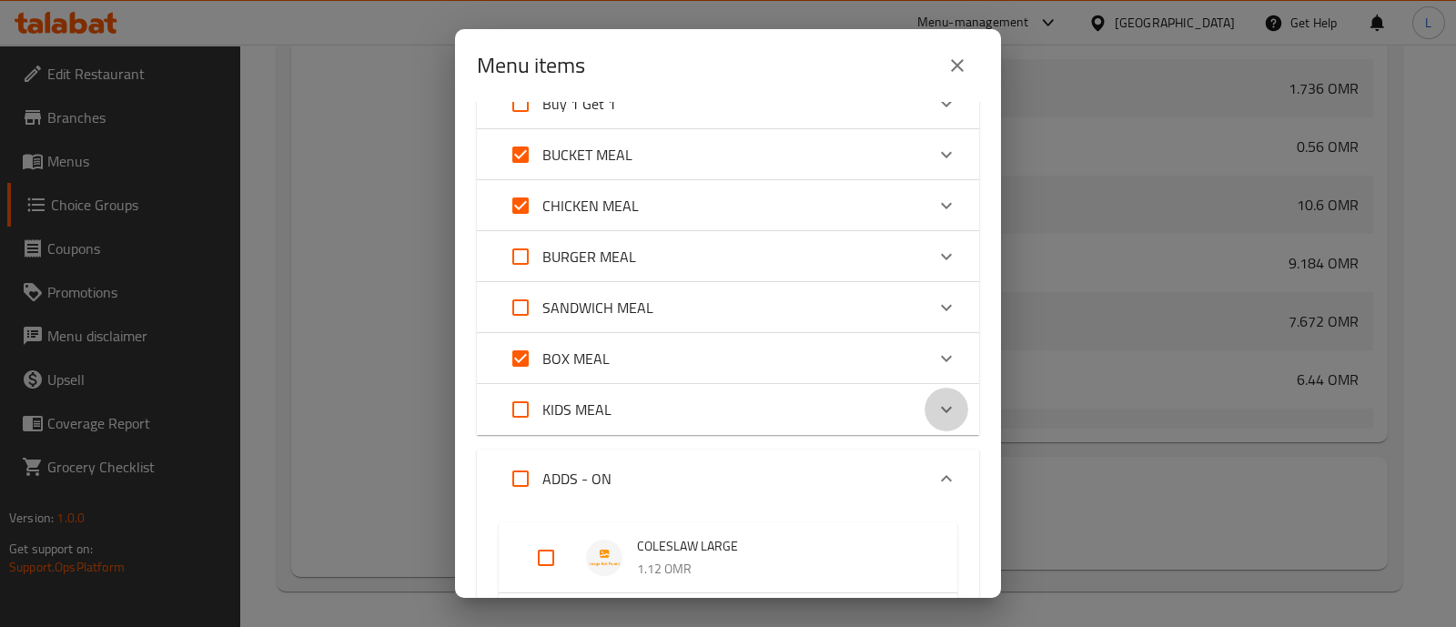
click at [936, 405] on icon "Expand" at bounding box center [947, 410] width 22 height 22
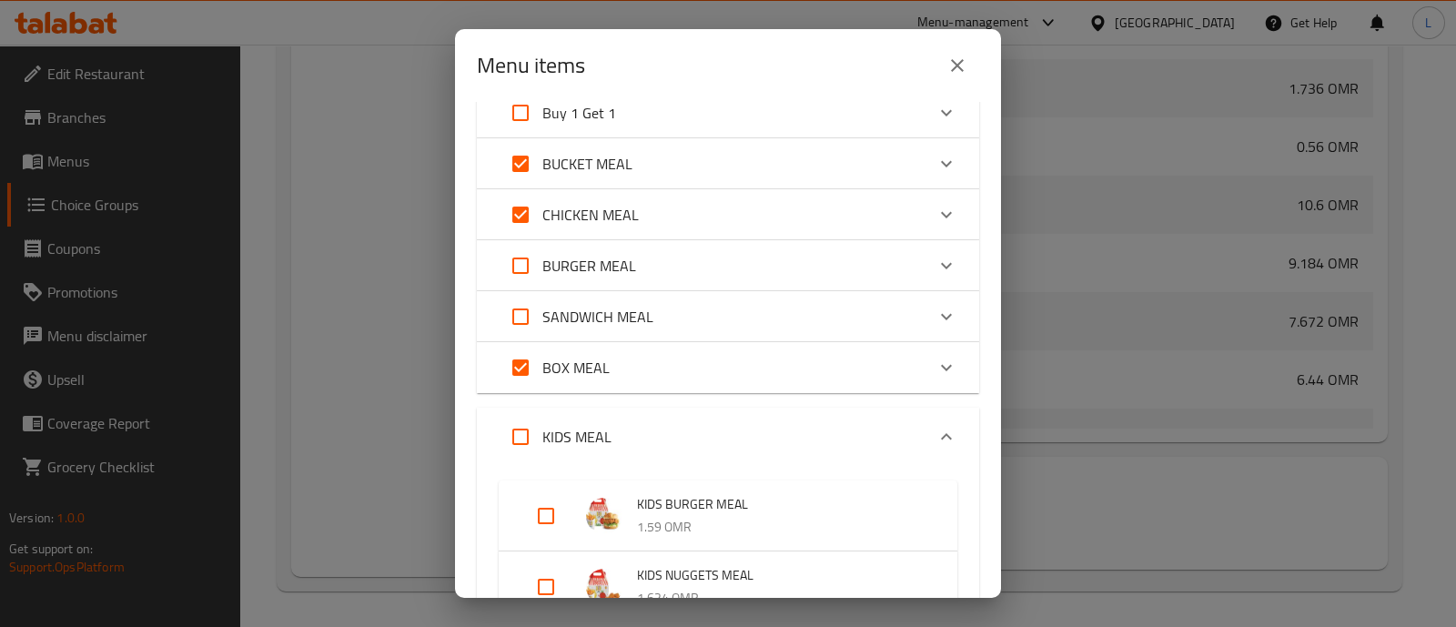
scroll to position [71, 0]
click at [936, 358] on icon "Expand" at bounding box center [947, 369] width 22 height 22
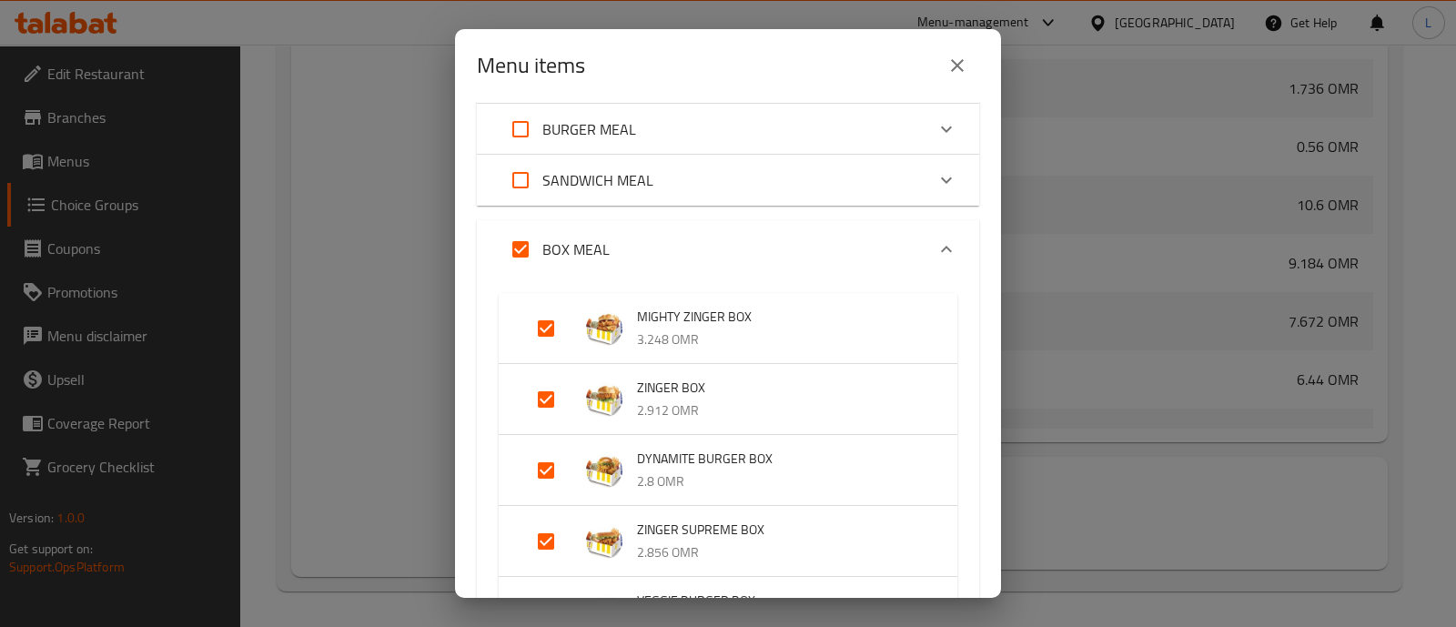
scroll to position [208, 0]
click at [524, 247] on input "Expand" at bounding box center [521, 250] width 44 height 44
checkbox input "false"
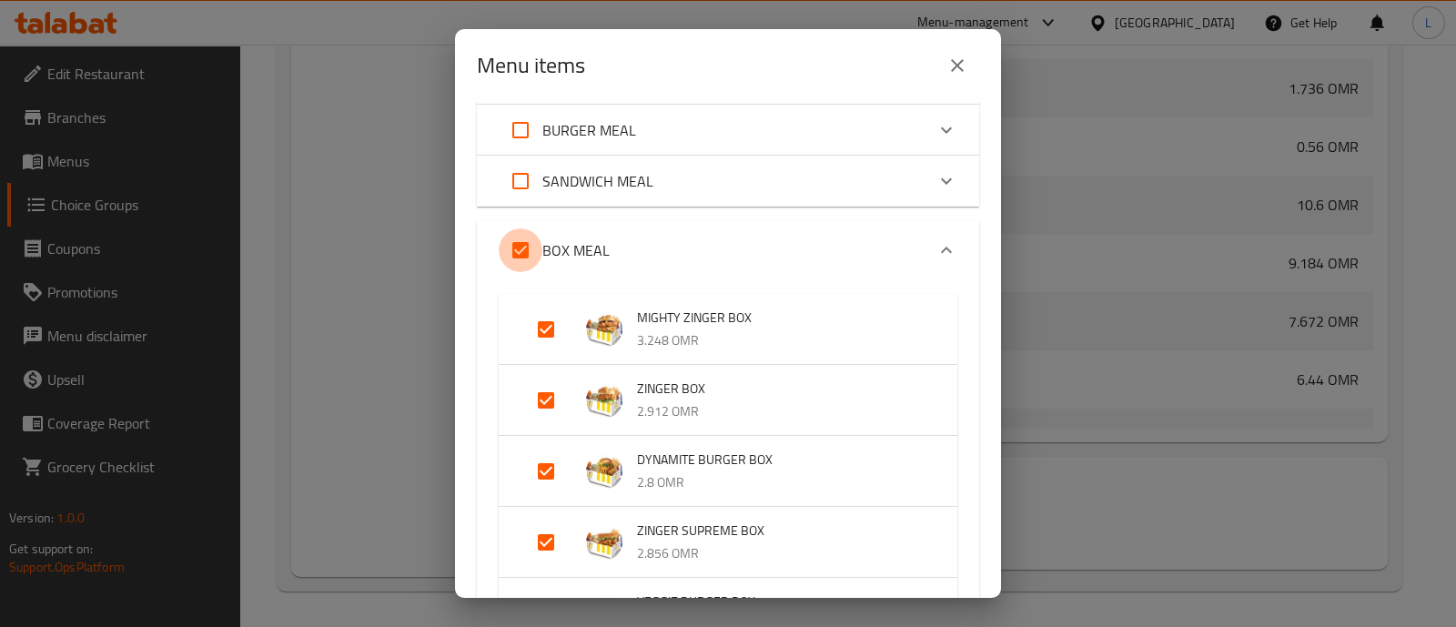
checkbox input "false"
click at [936, 183] on icon "Expand" at bounding box center [947, 181] width 22 height 22
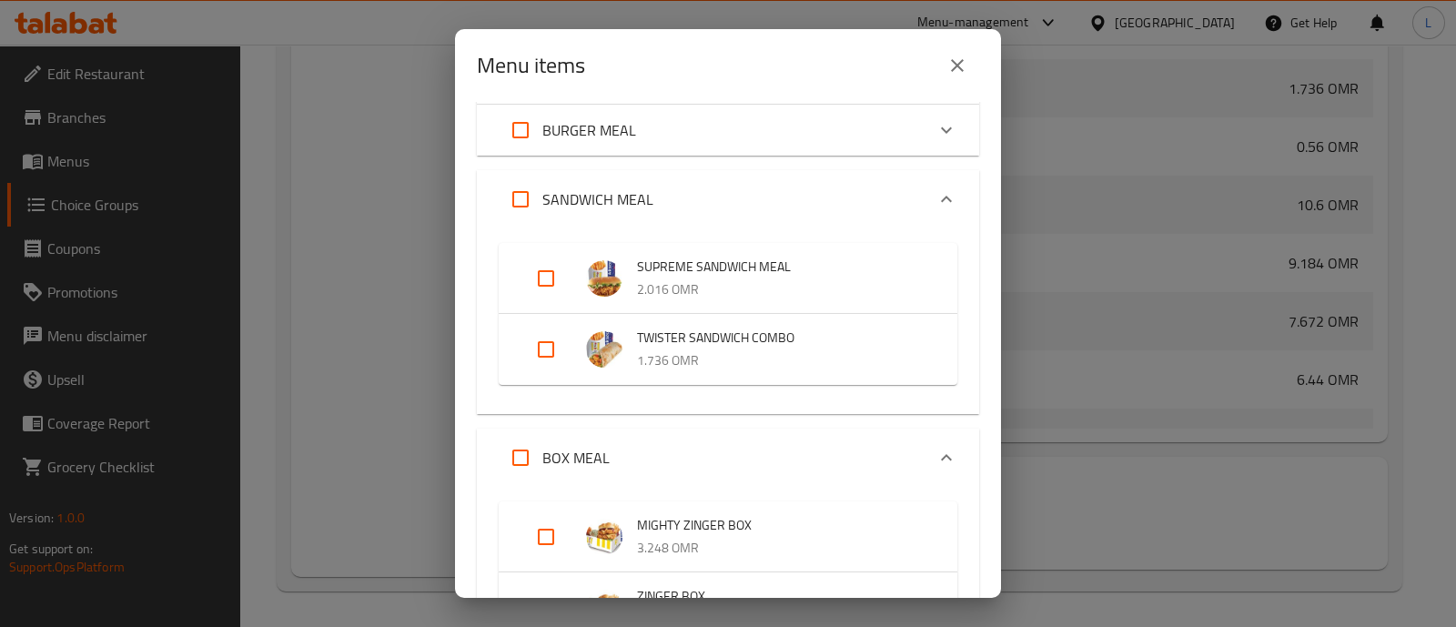
click at [544, 344] on input "Expand" at bounding box center [546, 350] width 44 height 44
checkbox input "true"
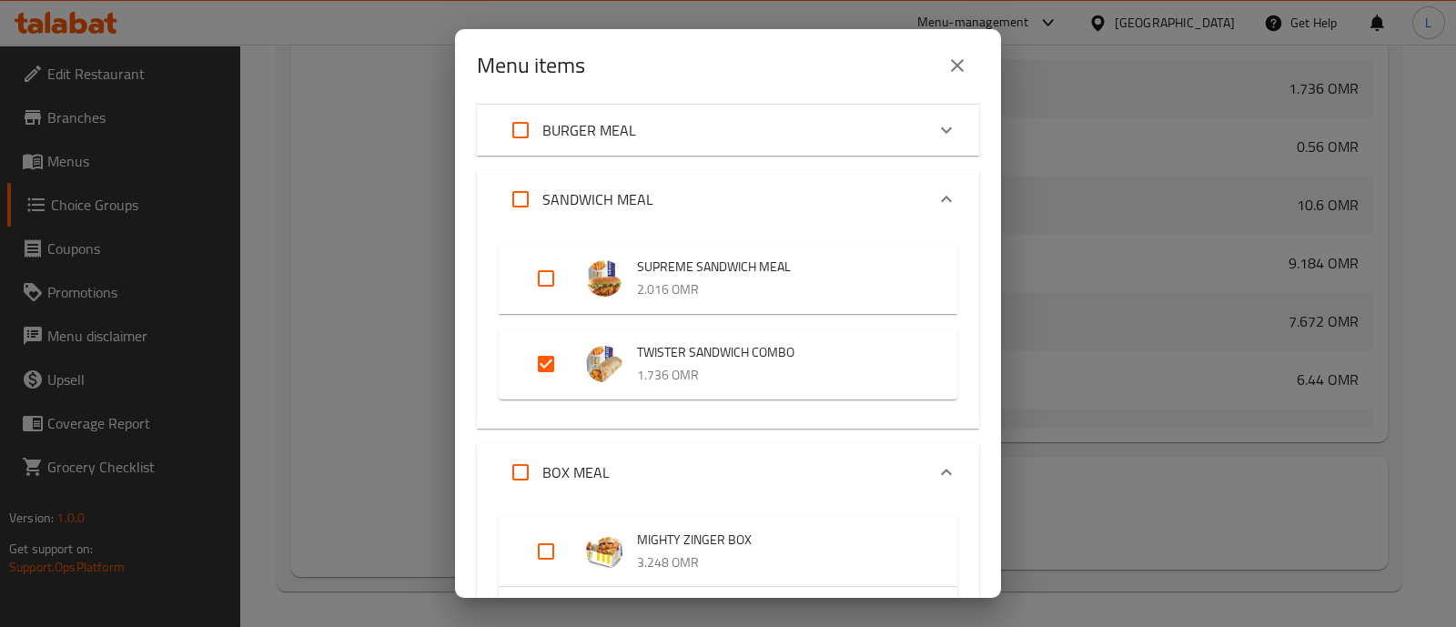
scroll to position [0, 0]
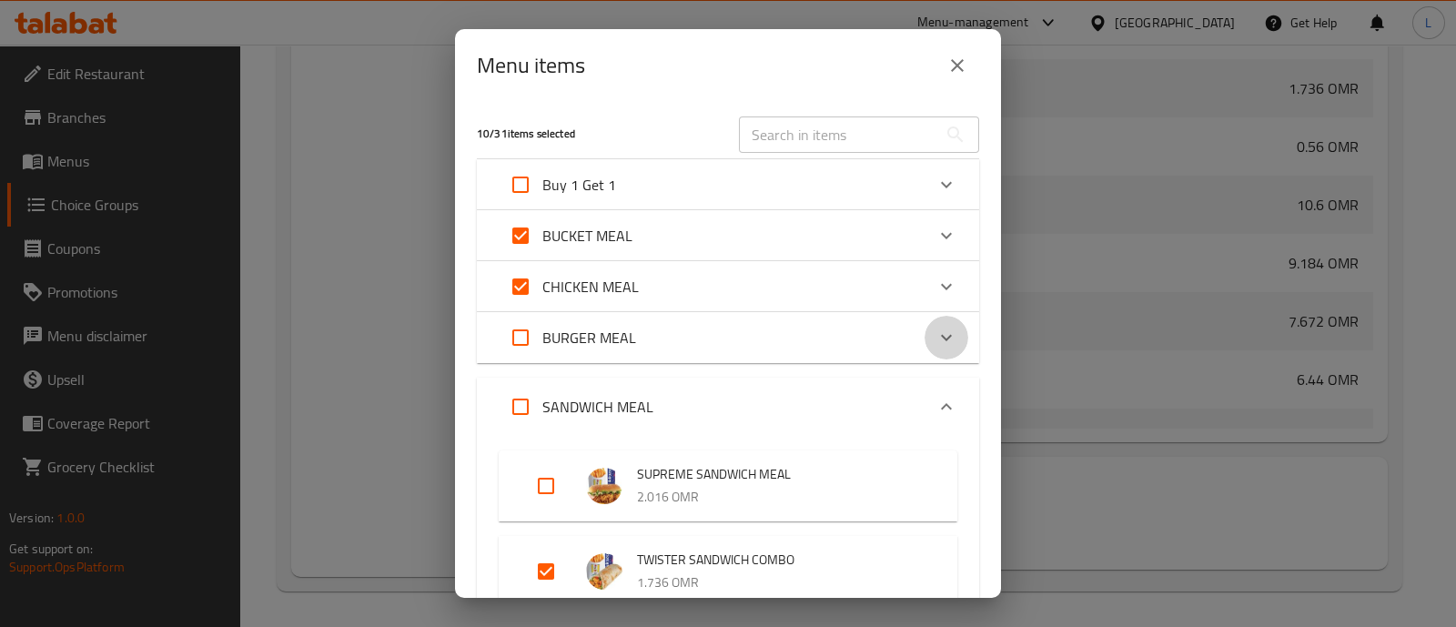
click at [936, 328] on icon "Expand" at bounding box center [947, 338] width 22 height 22
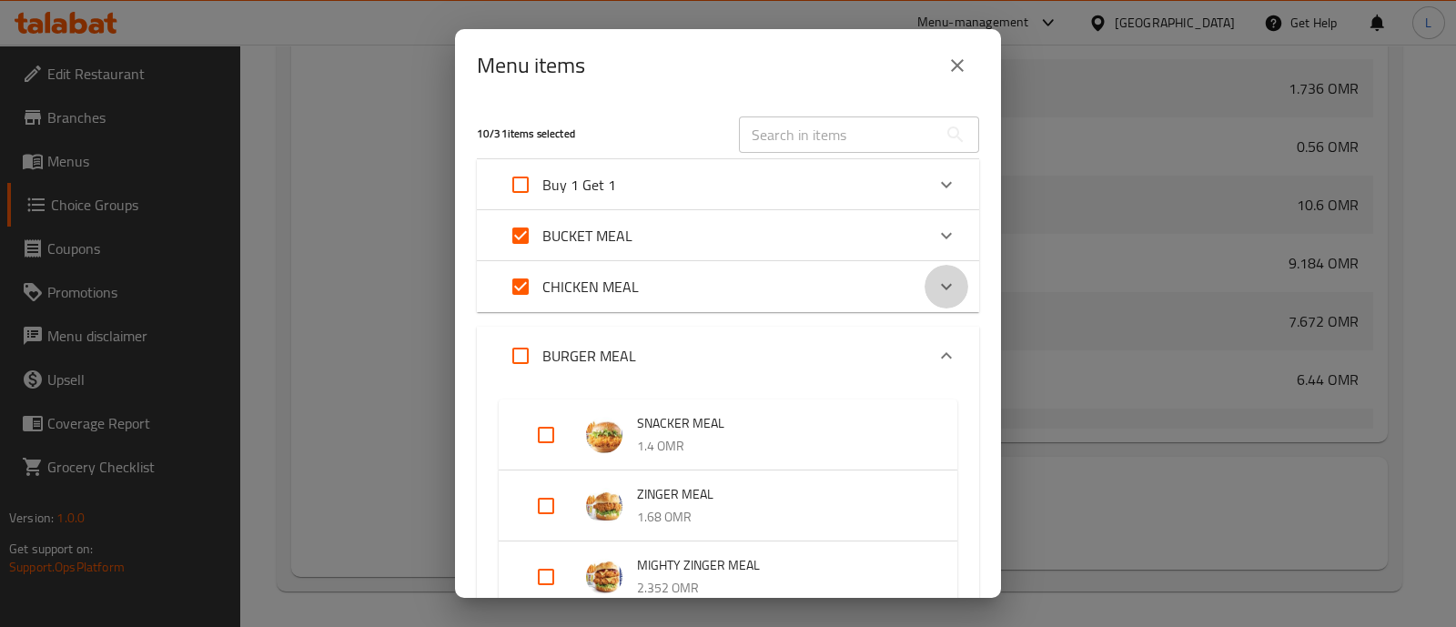
click at [936, 287] on icon "Expand" at bounding box center [947, 287] width 22 height 22
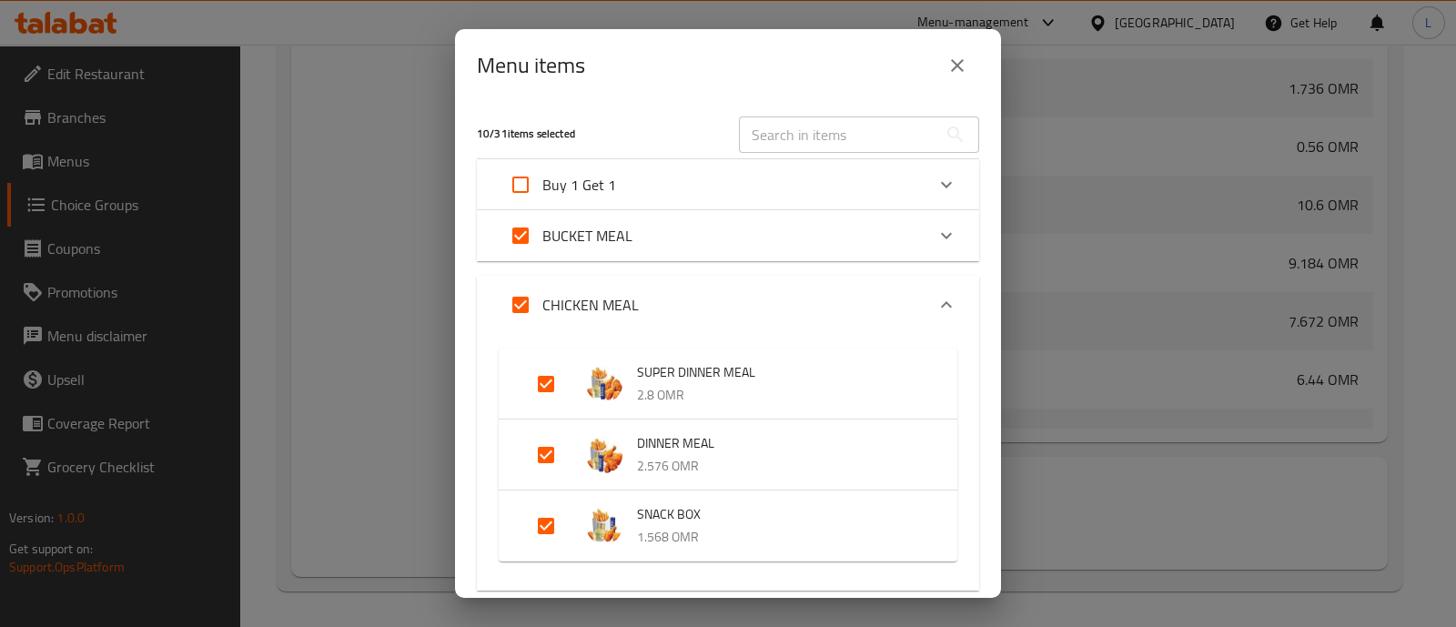
click at [936, 231] on icon "Expand" at bounding box center [947, 236] width 22 height 22
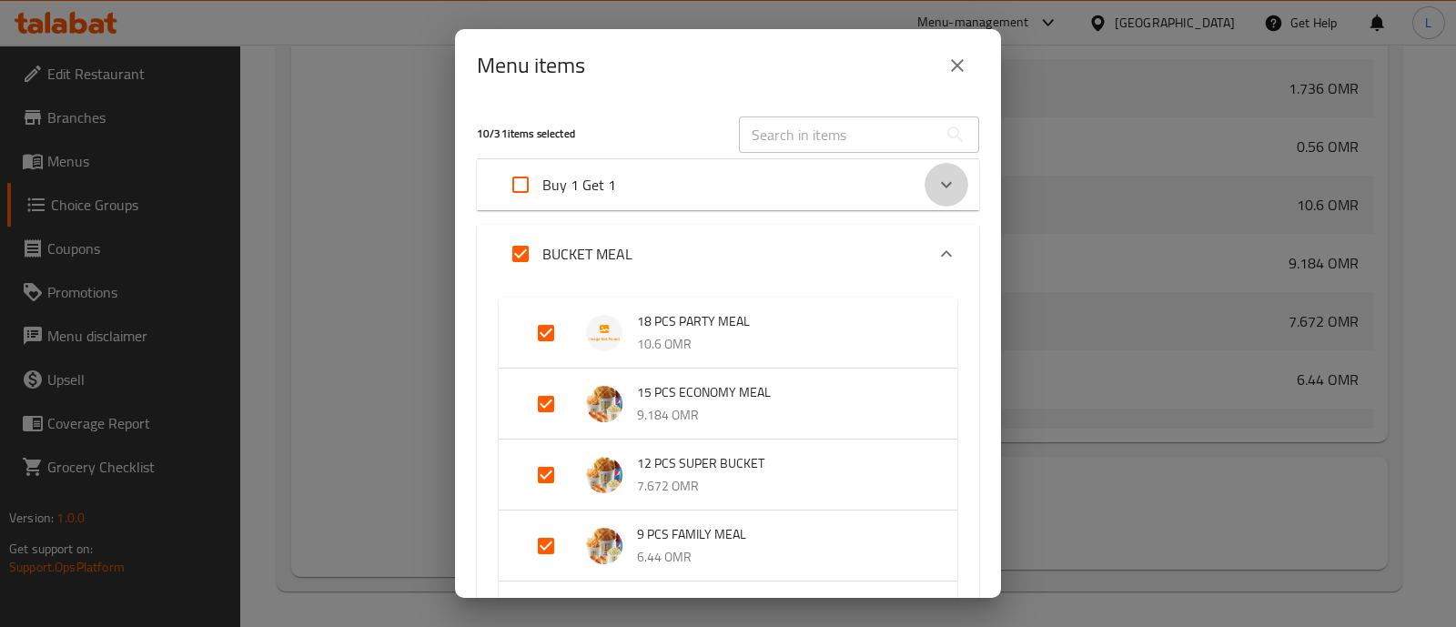
click at [938, 196] on div "Expand" at bounding box center [947, 185] width 44 height 44
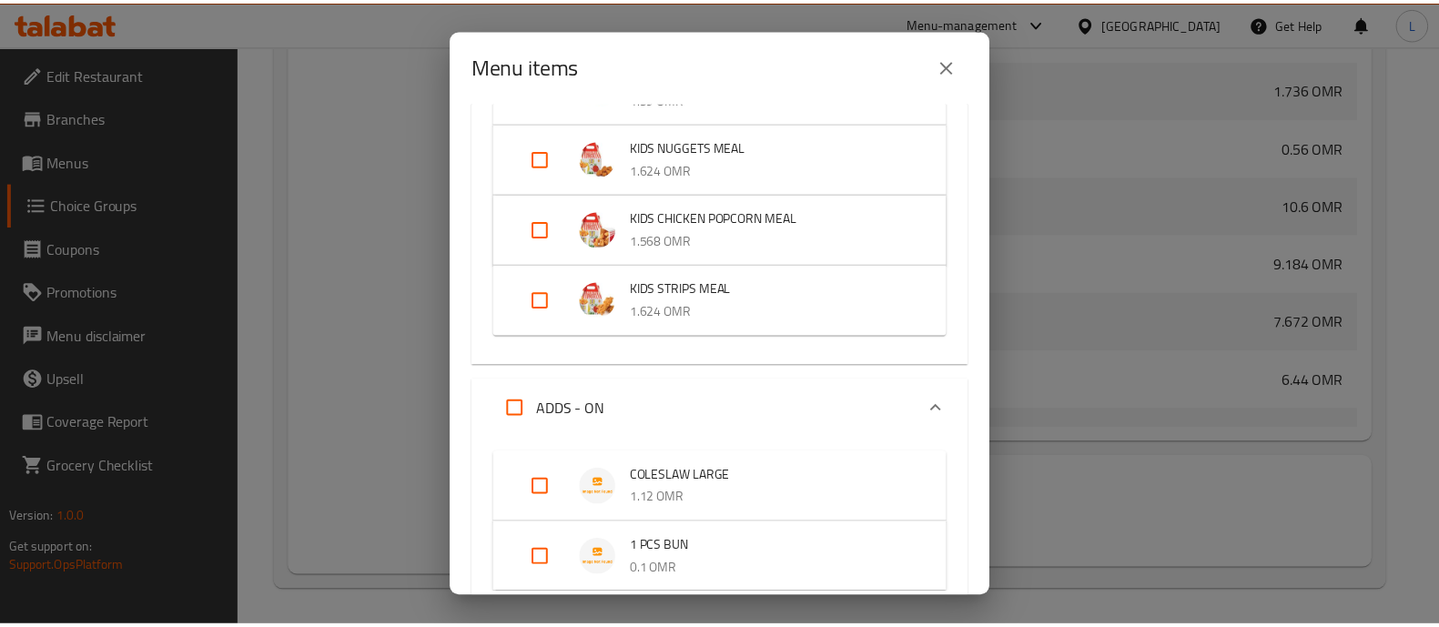
scroll to position [2862, 0]
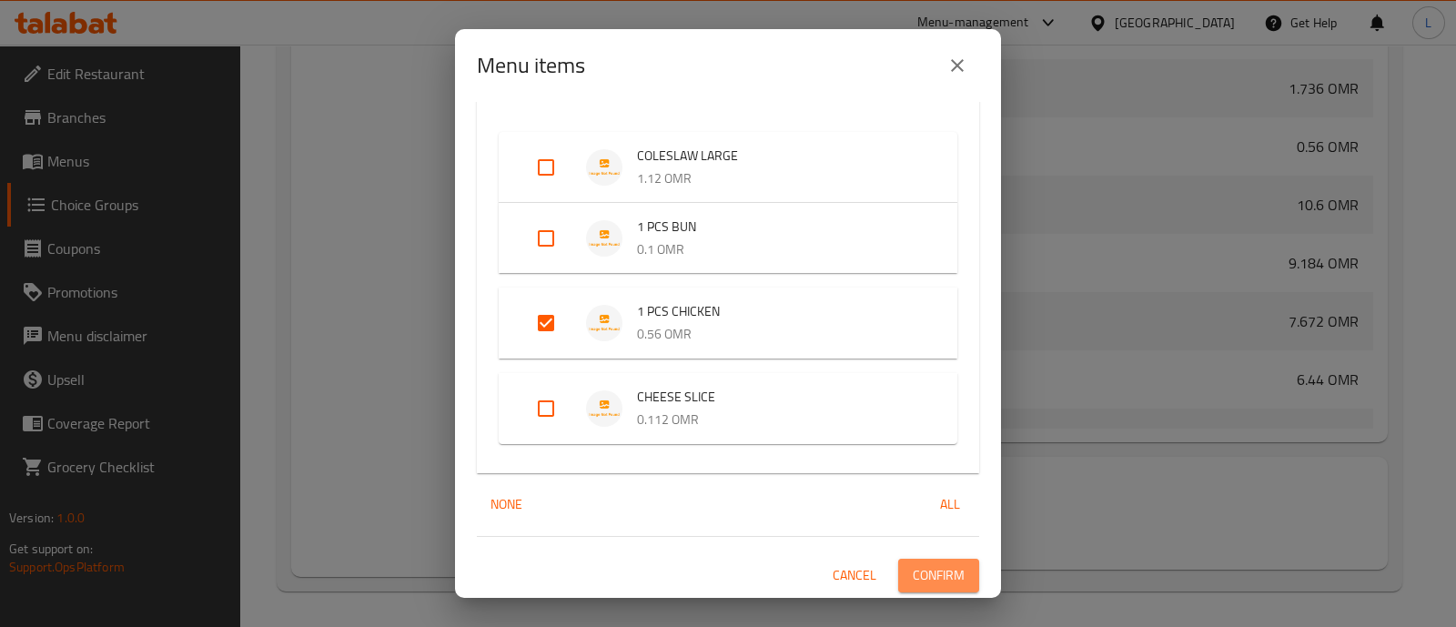
click at [959, 580] on button "Confirm" at bounding box center [938, 576] width 81 height 34
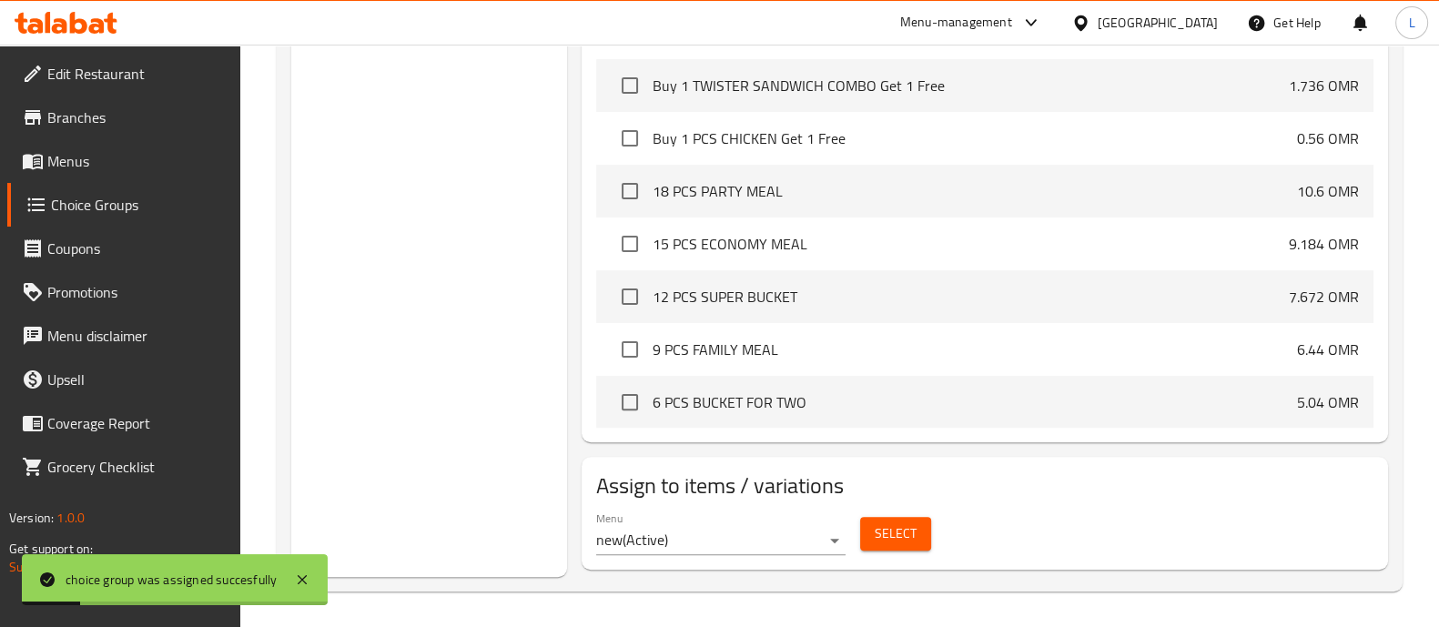
scroll to position [0, 0]
